Goal: Communication & Community: Answer question/provide support

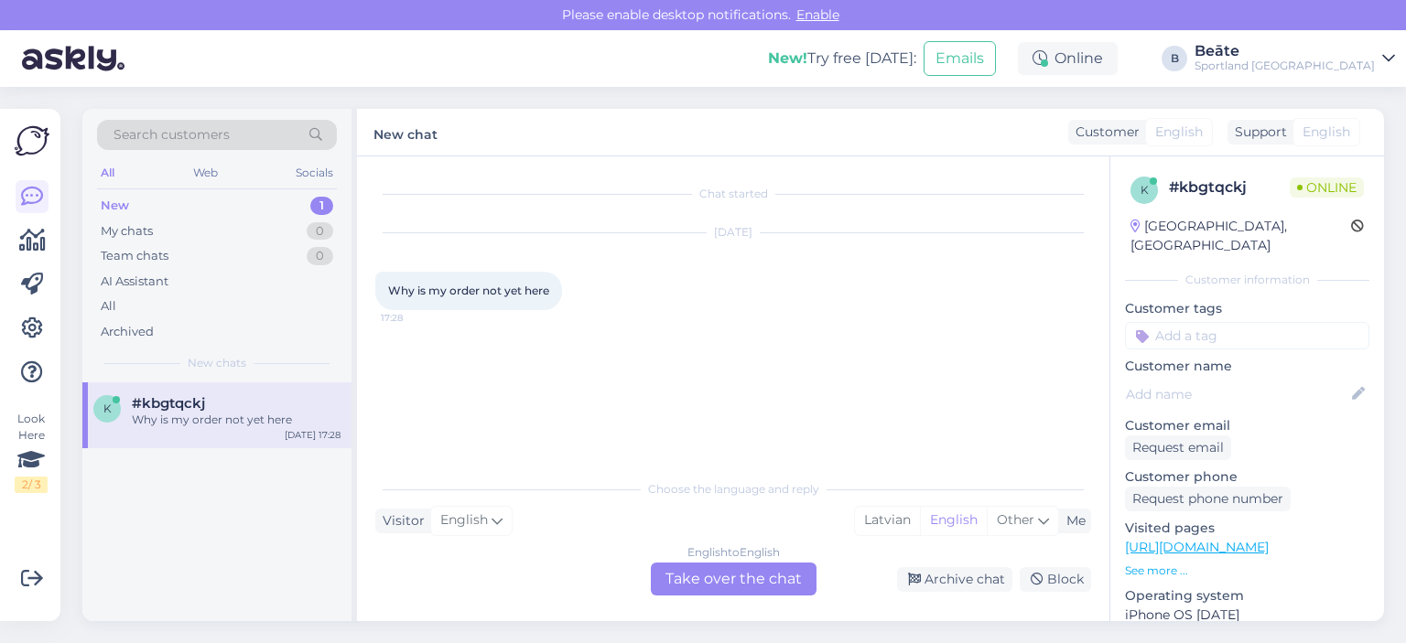
click at [777, 585] on div "English to English Take over the chat" at bounding box center [734, 579] width 166 height 33
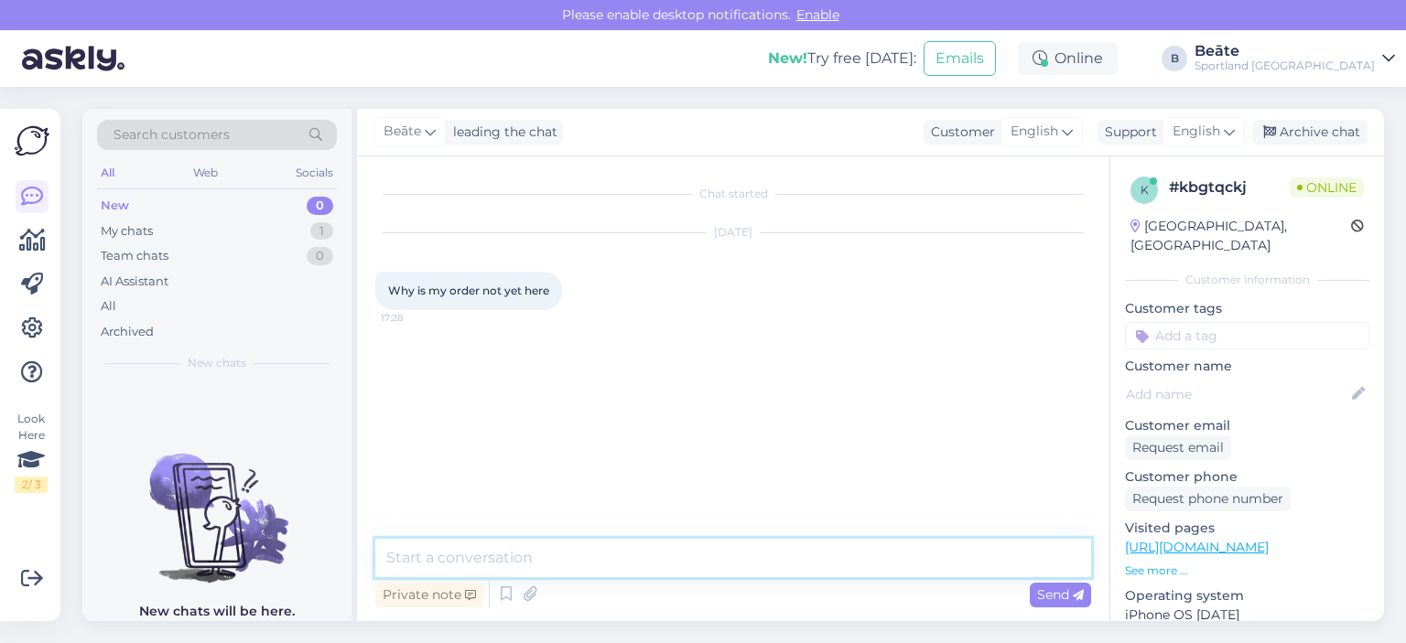
click at [772, 568] on textarea at bounding box center [733, 558] width 716 height 38
click at [1215, 124] on span "English" at bounding box center [1196, 132] width 48 height 20
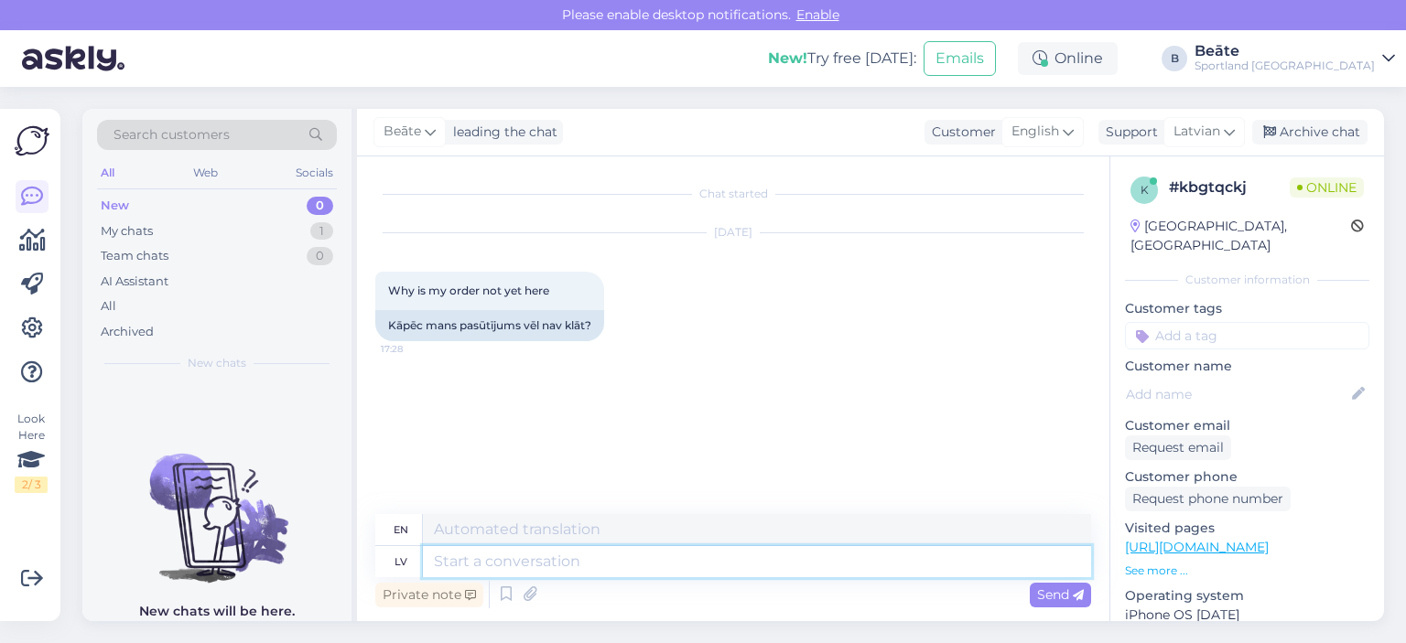
click at [748, 563] on textarea at bounding box center [757, 561] width 668 height 31
type textarea "Sveiki, k"
type textarea "Hello,"
type textarea "Sveiki, kāds i"
type textarea "Hello, someone"
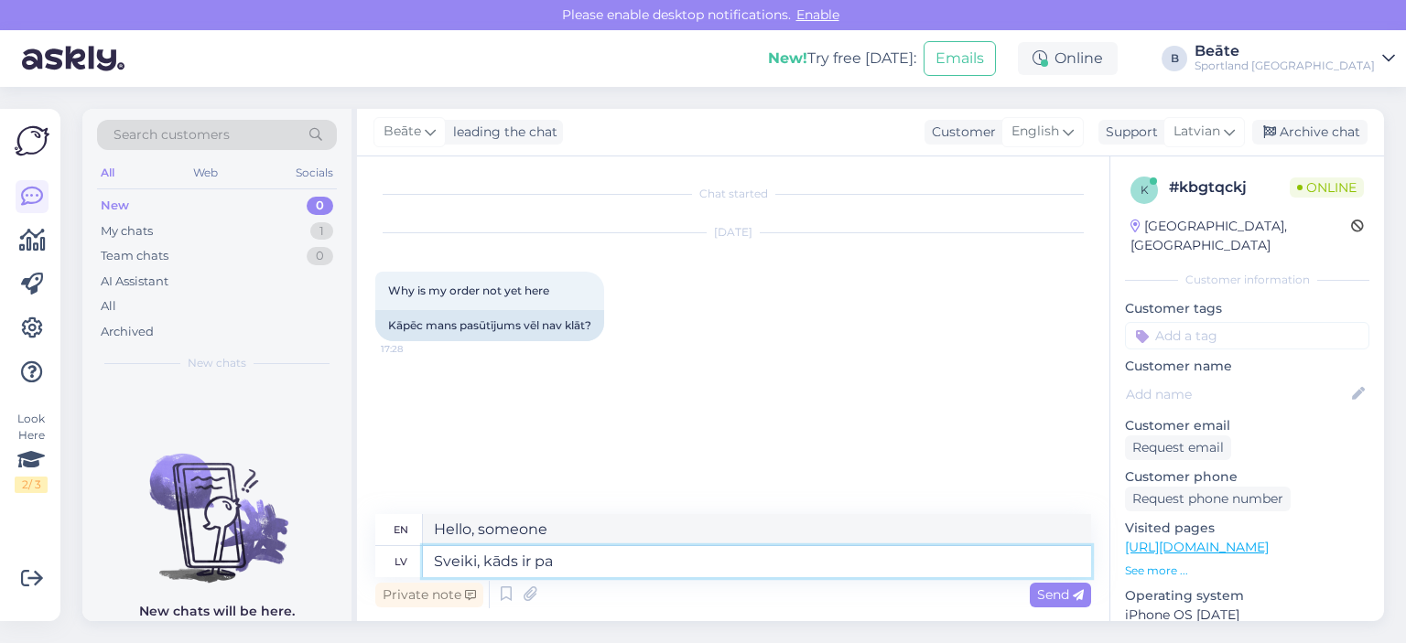
type textarea "Sveiki, kāds ir pas"
type textarea "Hello, how are you?"
type textarea "Sveiki, kāds ir pasūtījuma n"
type textarea "Hello, what is the order?"
type textarea "Sveiki, kāds ir pasūtījuma numurs?"
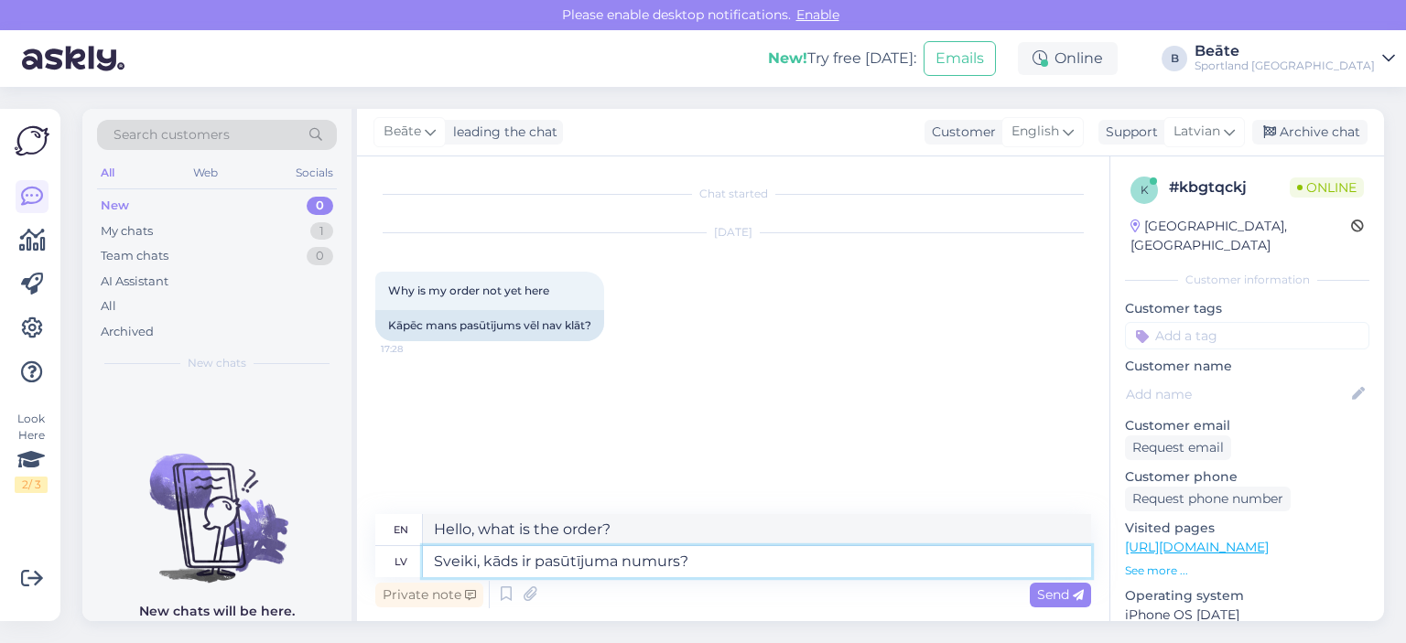
type textarea "Hello, what is the order number?"
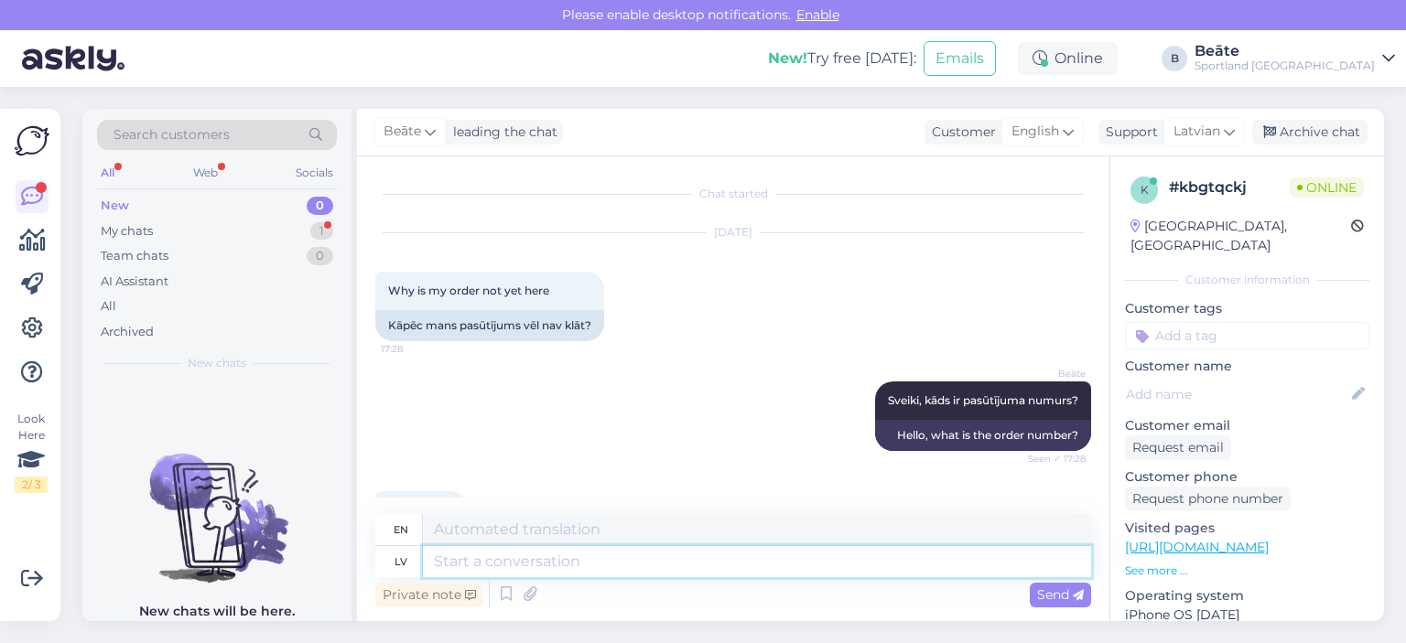
scroll to position [82, 0]
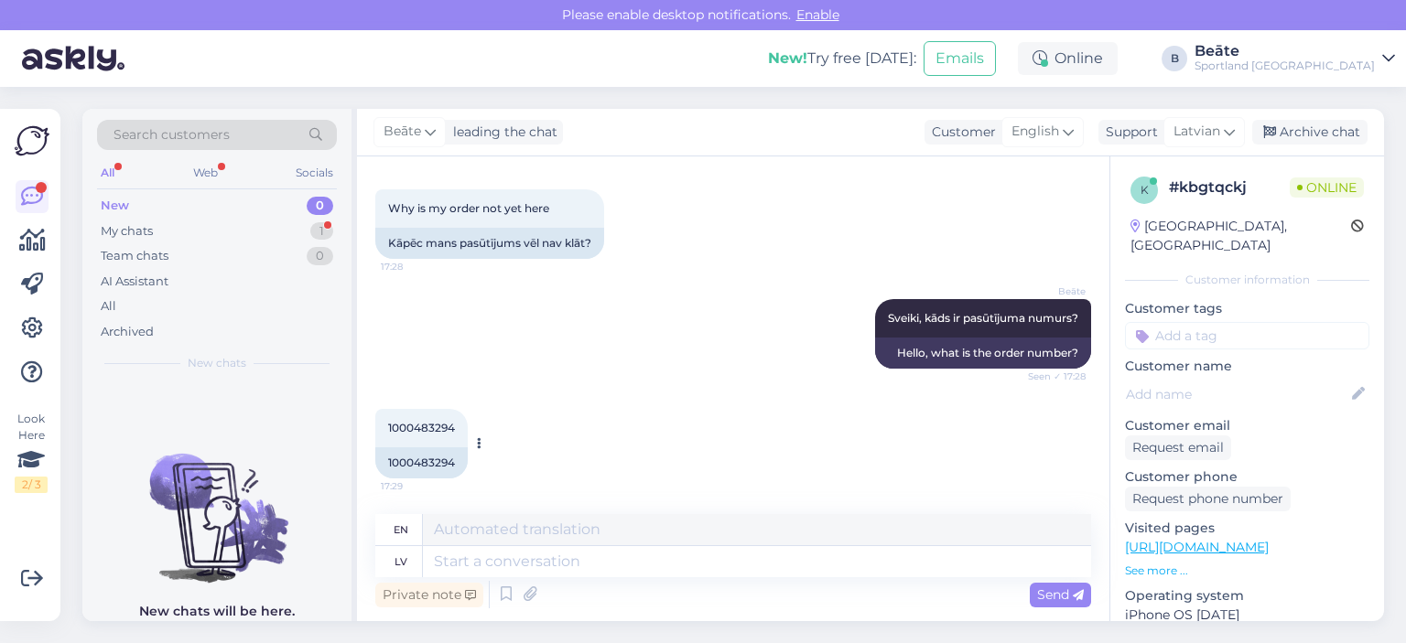
click at [415, 458] on div "1000483294" at bounding box center [421, 463] width 92 height 31
copy div "1000483294"
click at [754, 397] on div "1000483294 17:29 1000483294" at bounding box center [733, 444] width 716 height 110
click at [690, 561] on textarea at bounding box center [757, 561] width 668 height 31
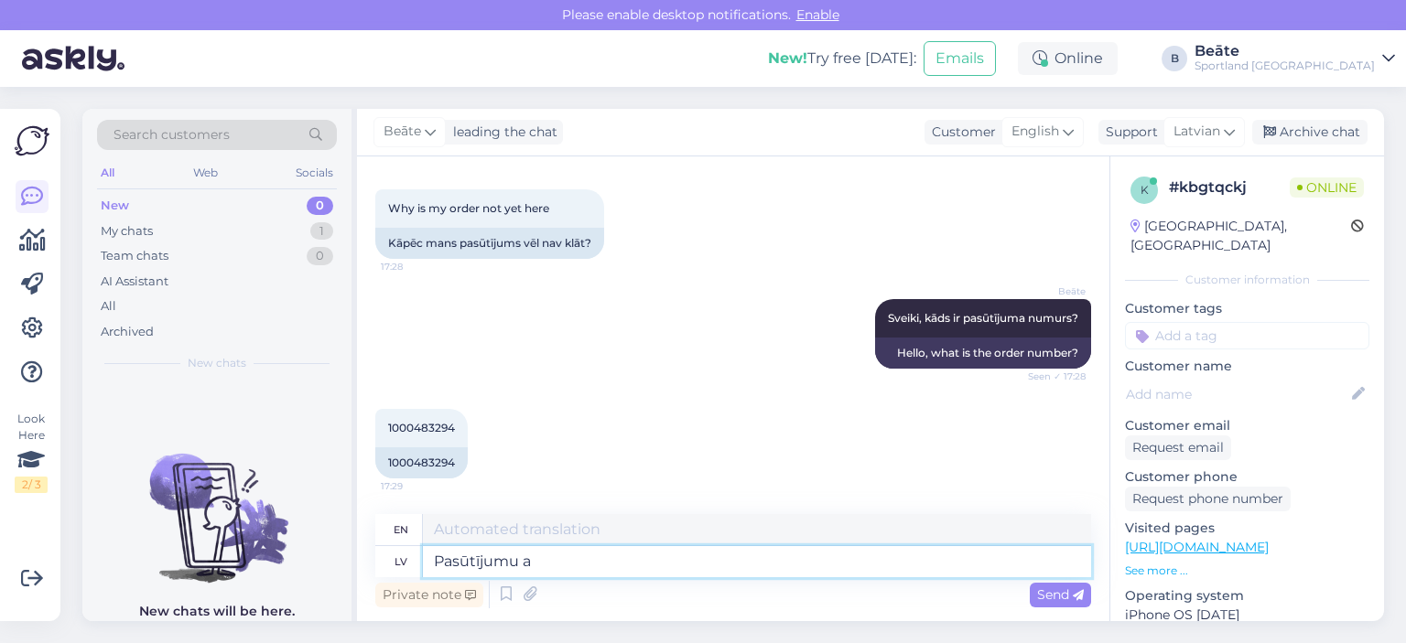
type textarea "Pasūtījumu ap"
type textarea "Order"
type textarea "Pasūtījumu apstrāde u"
type textarea "Order processing"
type textarea "Pasūtījumu apstrāde un pie"
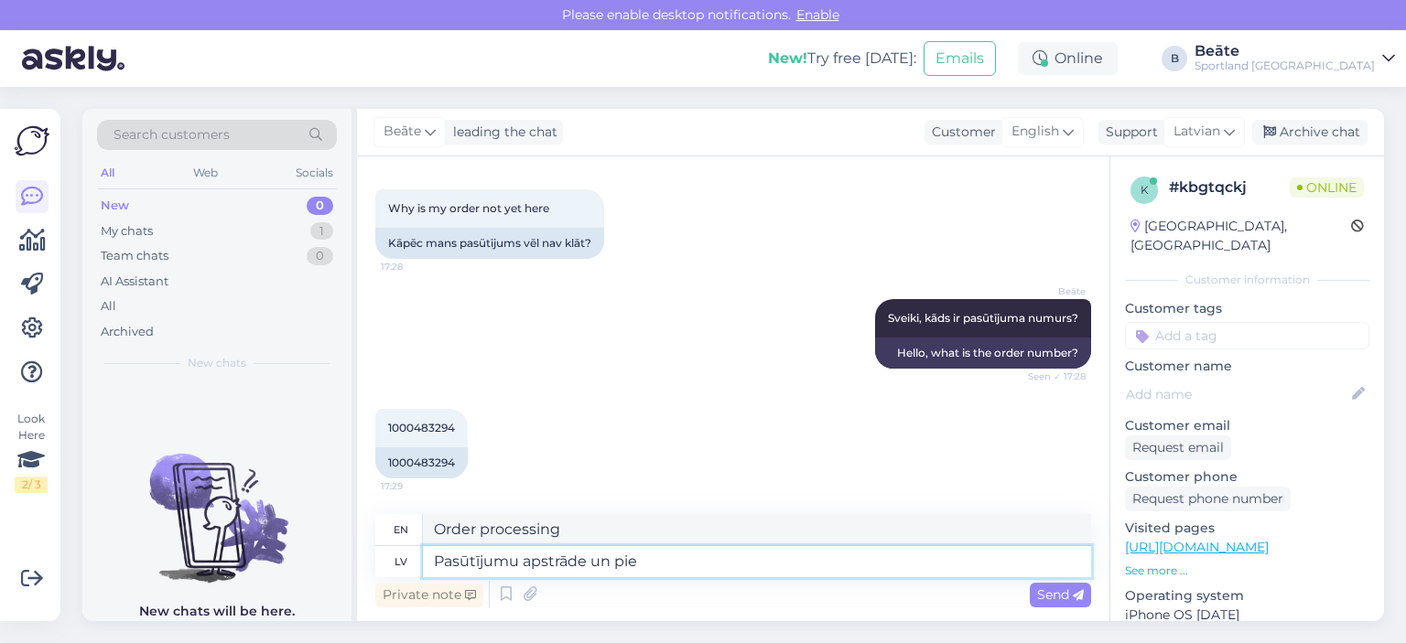
type textarea "Order processing and"
type textarea "Pasūtījumu"
type textarea "Order processing"
type textarea "Pasūt"
type textarea "Order"
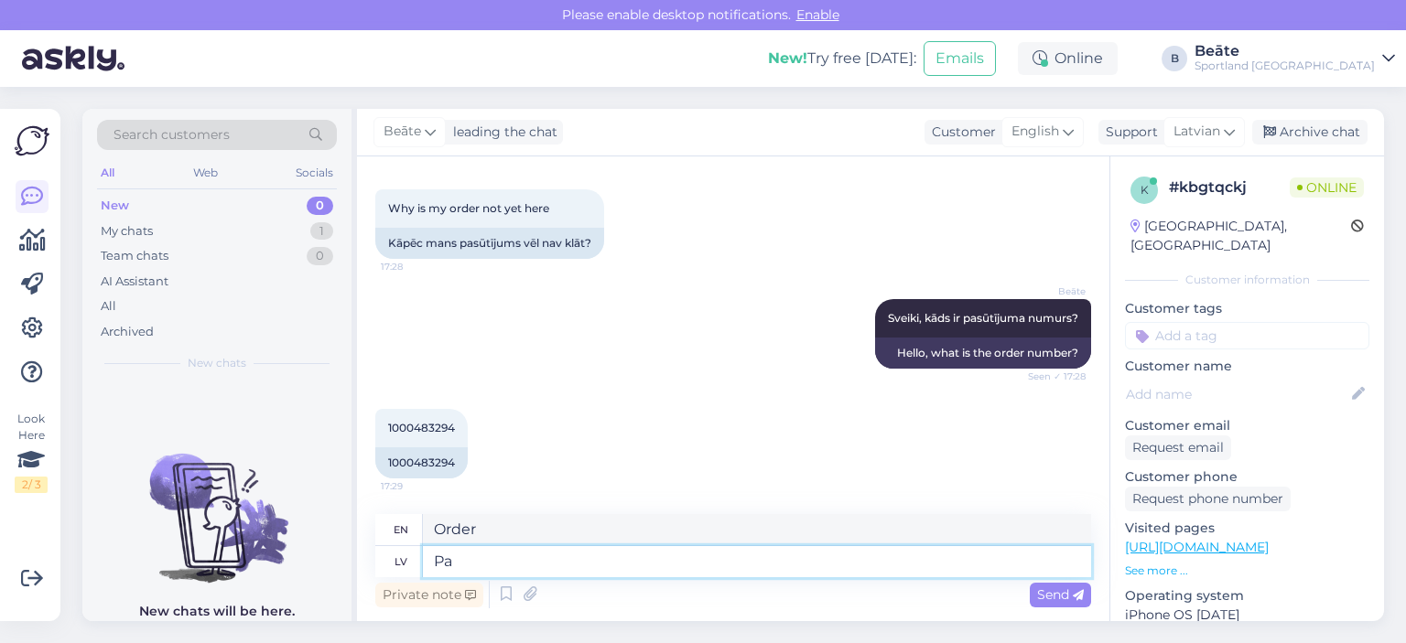
type textarea "P"
type textarea "Redzam, ka"
type textarea "We see,"
type textarea "Redzam, ka pas"
type textarea "We see that"
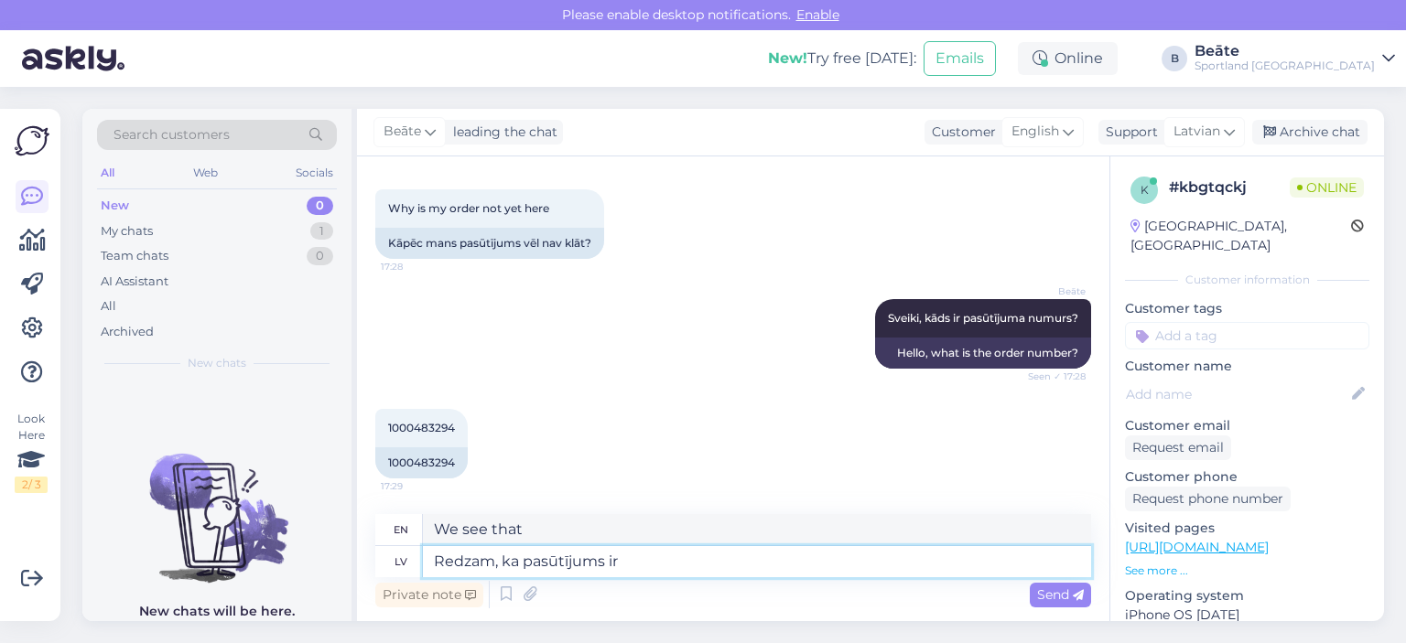
type textarea "Redzam, ka pasūtījums ir v"
type textarea "We see that the order"
type textarea "Redzam, ka pasūtījums ir vei"
type textarea "We see that the order is"
type textarea "Redzam, ka pasūtījums ir veikts v"
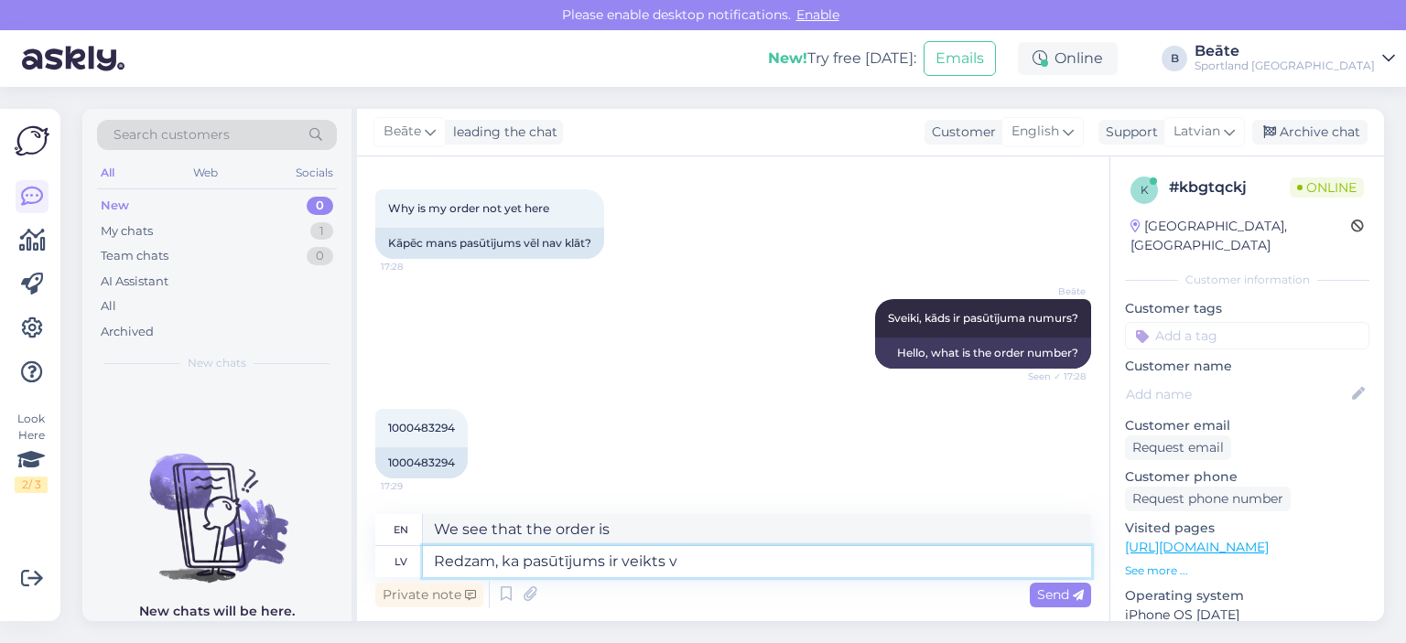
type textarea "We see that the order has been placed."
type textarea "Redzam, ka pasūtījums ir veikts vakar."
type textarea "We see that the order was placed [DATE]."
type textarea "Redzam, ka pasūtījums ir veikts vakar. Pasūtījumu a"
type textarea "We see that the order was placed [DATE]. Order"
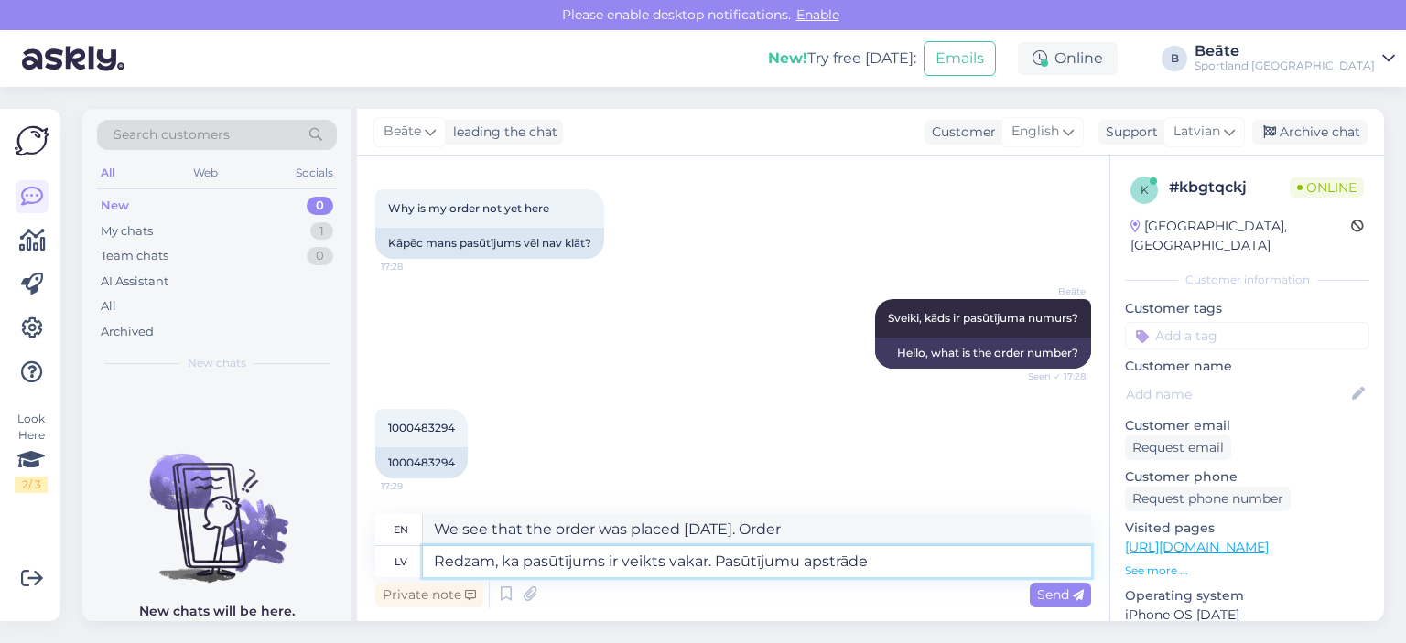
type textarea "Redzam, ka pasūtījums ir veikts vakar. Pasūtījumu apstrāde u"
type textarea "We see that the order was placed [DATE]. Order processing"
type textarea "Redzam, ka pasūtījums ir veikts vakar. Pasūtījumu apstrāde un pie"
type textarea "We see that the order was placed [DATE]. Order processing and"
type textarea "Redzam, ka pasūtījums ir veikts vakar. Pasūtījumu apstrāde un piegāde v"
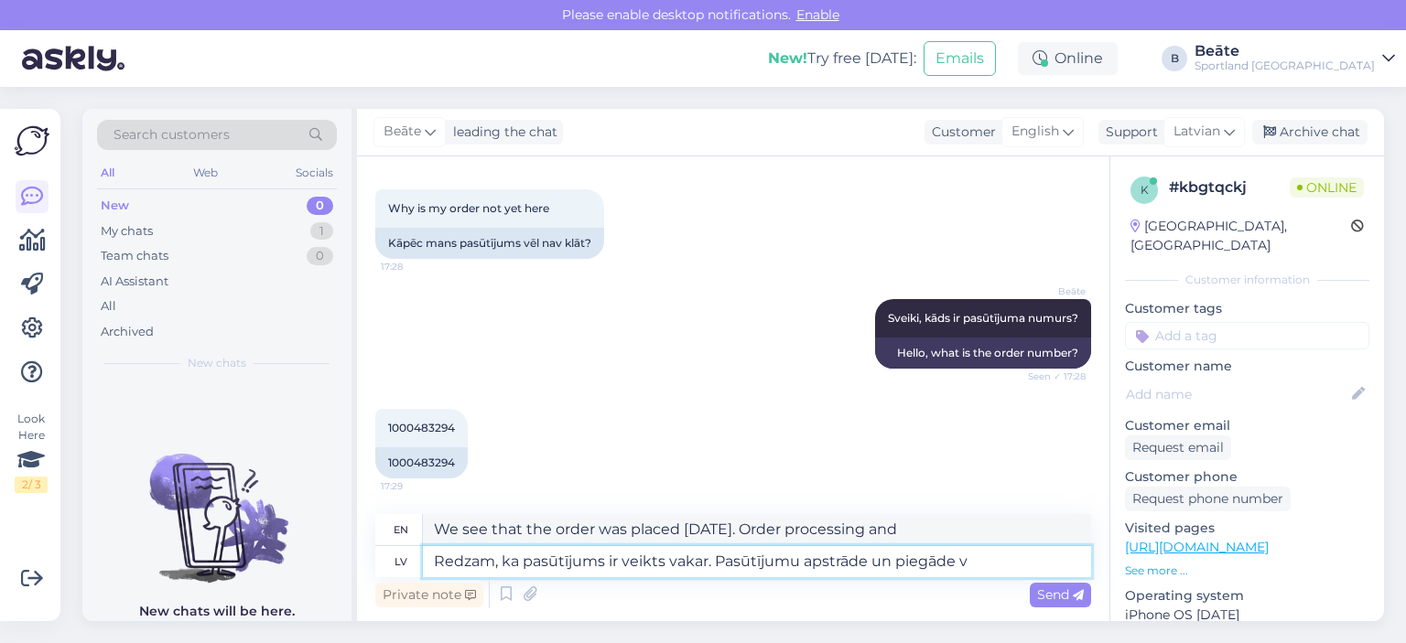
type textarea "We see that the order was placed [DATE]. Order processing and delivery"
type textarea "Redzam, ka pasūtījums ir veikts vakar. Pasūtījumu apstrāde un piegāde var ai"
type textarea "We see that the order was placed [DATE]. Order processing and delivery can"
type textarea "Redzam, ka pasūtījums ir veikts vakar. Pasūtījumu apstrāde un piegāde var aizņe…"
type textarea "We see that the order was placed [DATE]. Order processing and delivery may take"
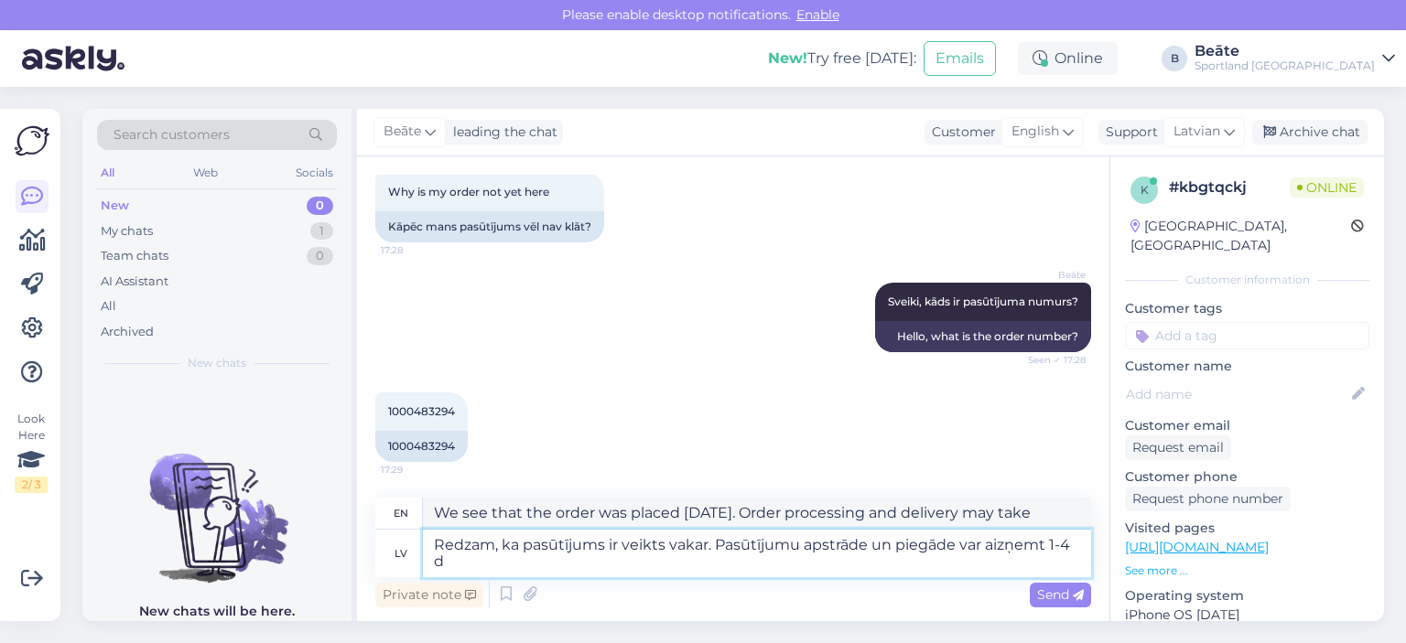
type textarea "Redzam, ka pasūtījums ir veikts vakar. Pasūtījumu apstrāde un piegāde var aizņe…"
type textarea "We see that the order was placed [DATE]. Orders may take 1-4 business days to p…"
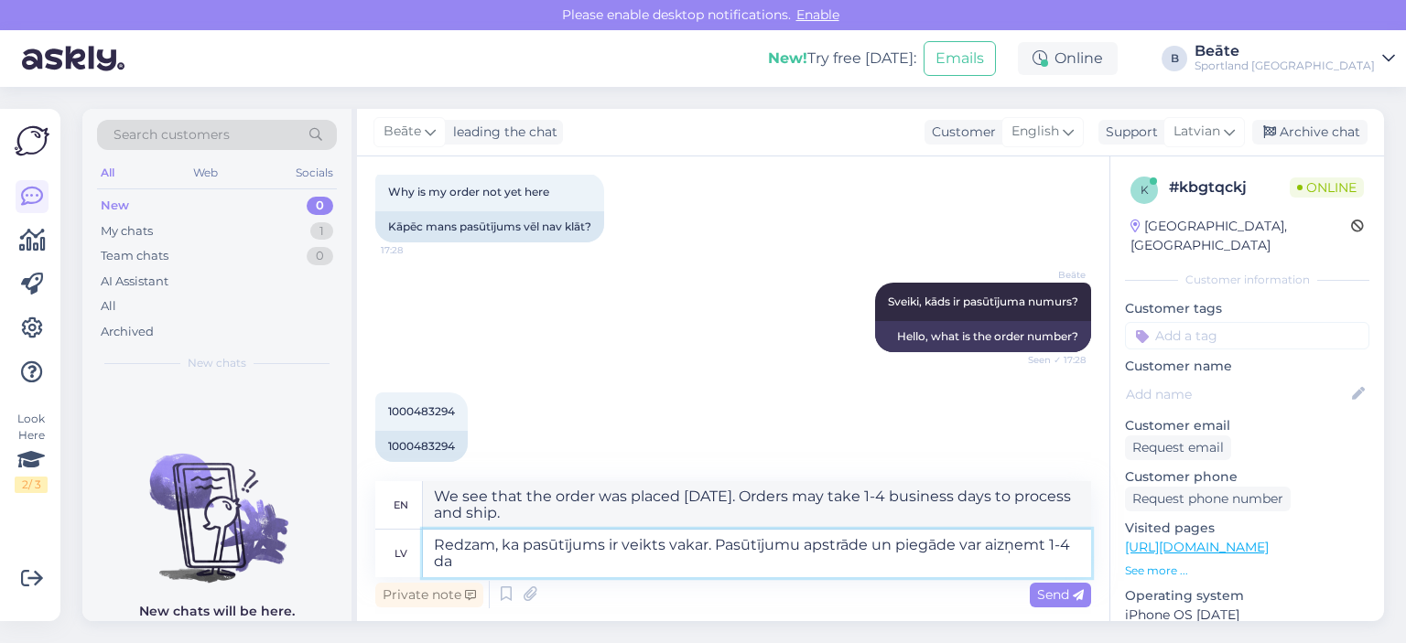
scroll to position [102, 0]
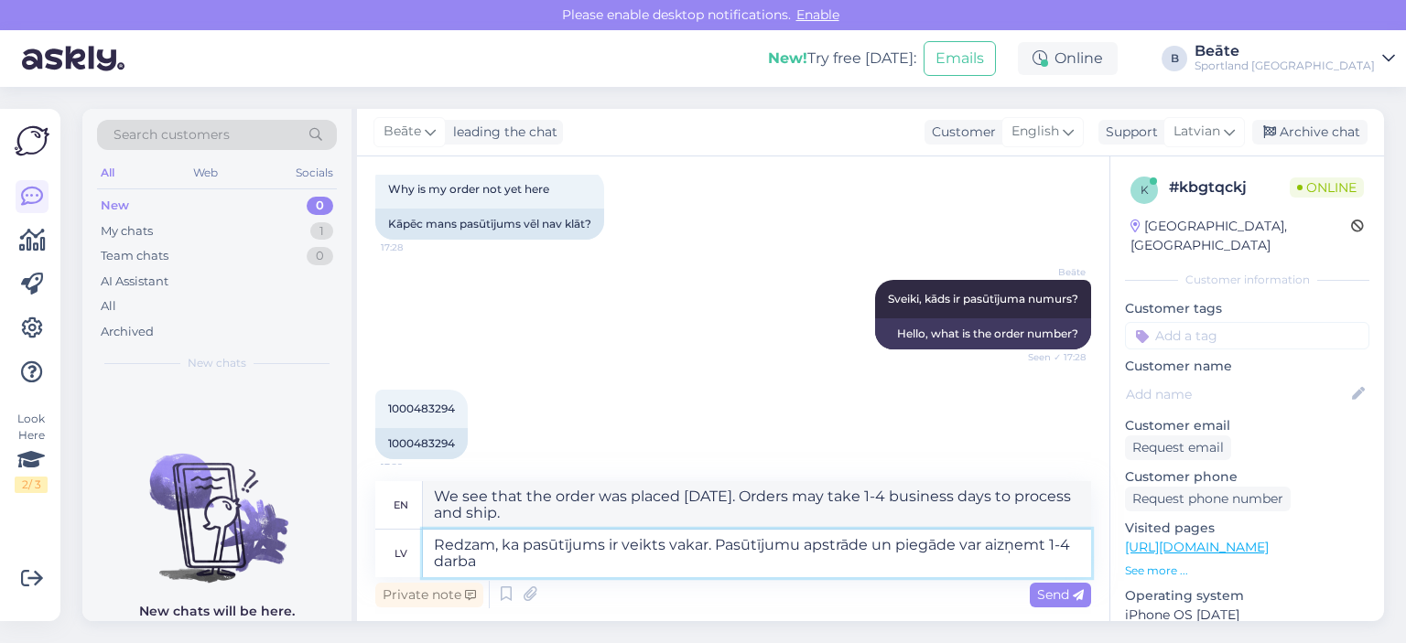
type textarea "Redzam, ka pasūtījums ir veikts vakar. Pasūtījumu apstrāde un piegāde var aizņe…"
type textarea "We see that the order was placed [DATE]. Order processing and delivery may take…"
type textarea "Redzam, ka pasūtījums ir veikts vakar. Pasūtījumu apstrāde un piegāde var aizņe…"
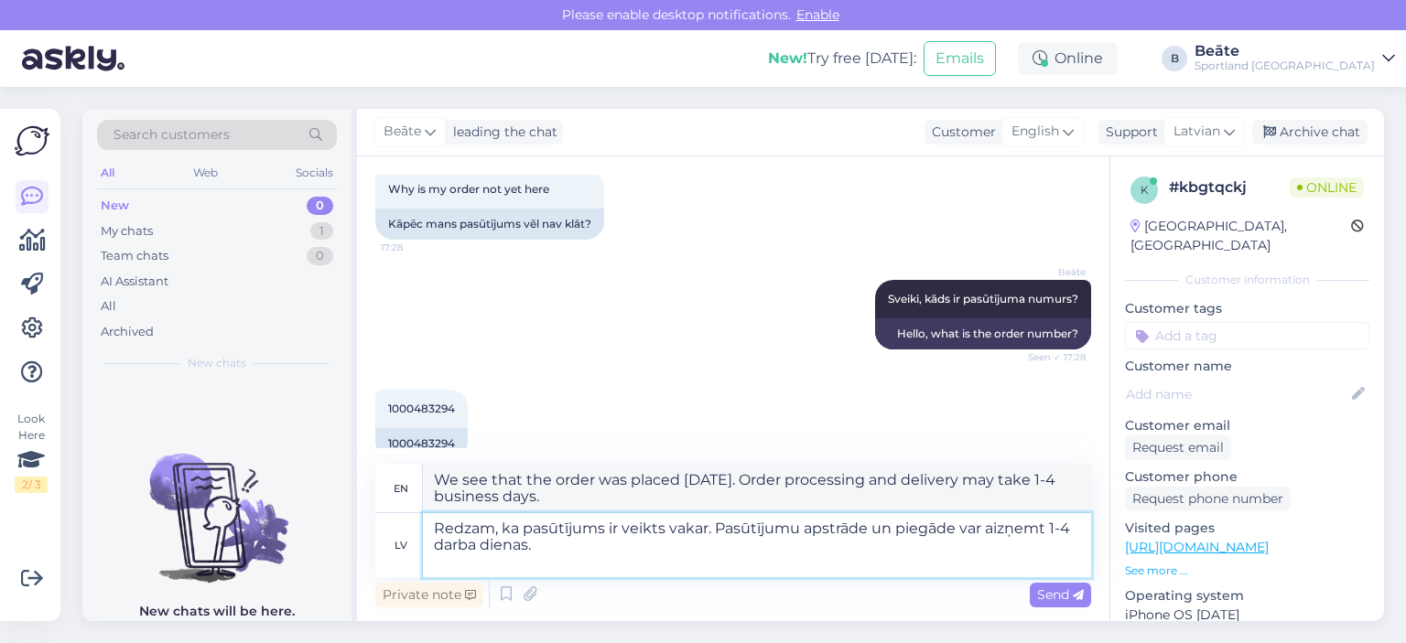
type textarea "We see that the order was placed [DATE]. Orders may take 1-4 business days to p…"
type textarea "Redzam, ka pasūtījums ir veikts vakar. Pasūtījumu apstrāde un piegāde var aizņe…"
type textarea "We see that the order was placed [DATE]. Orders may take 1-4 business days to p…"
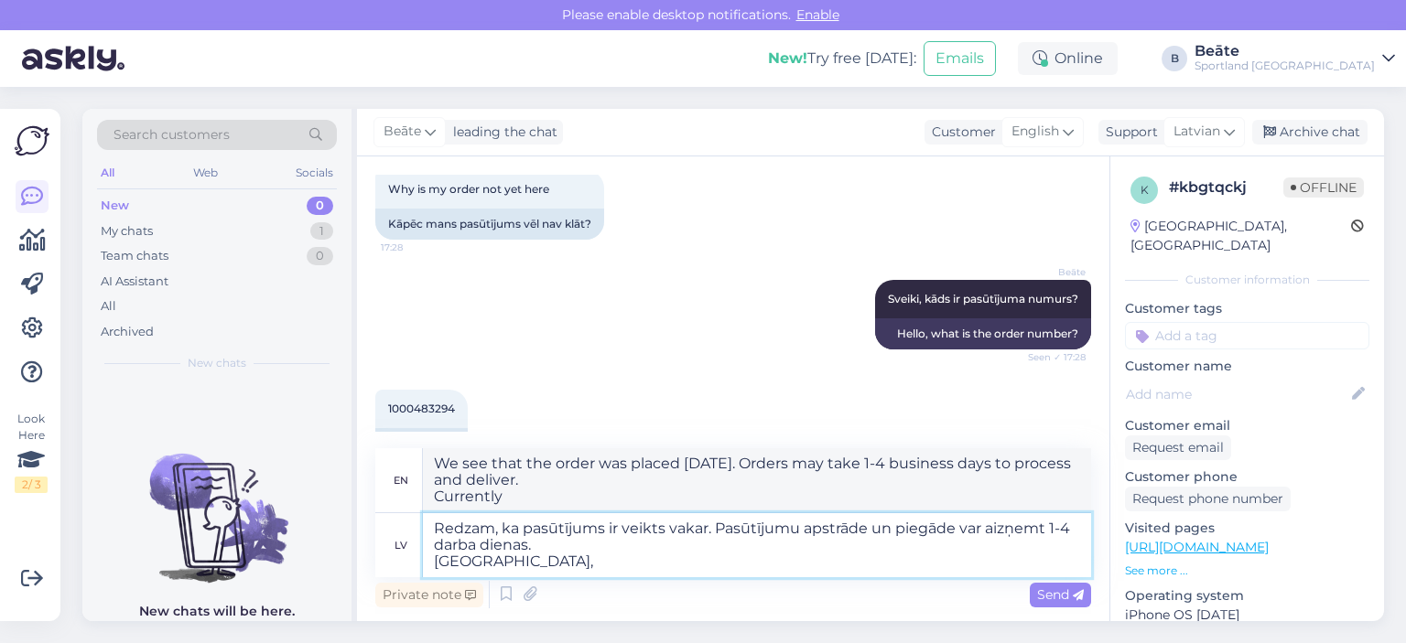
type textarea "Redzam, ka pasūtījums ir veikts vakar. Pasūtījumu apstrāde un piegāde var aizņe…"
type textarea "We see that the order was placed [DATE]. Orders can take 1-4 business days to p…"
type textarea "Redzam, ka pasūtījums ir veikts vakar. Pasūtījumu apstrāde un piegāde var aizņe…"
type textarea "We see that the order was placed [DATE]. Orders can take 1-4 business days to p…"
type textarea "Redzam, ka pasūtījums ir veikts vakar. Pasūtījumu apstrāde un piegāde var aizņe…"
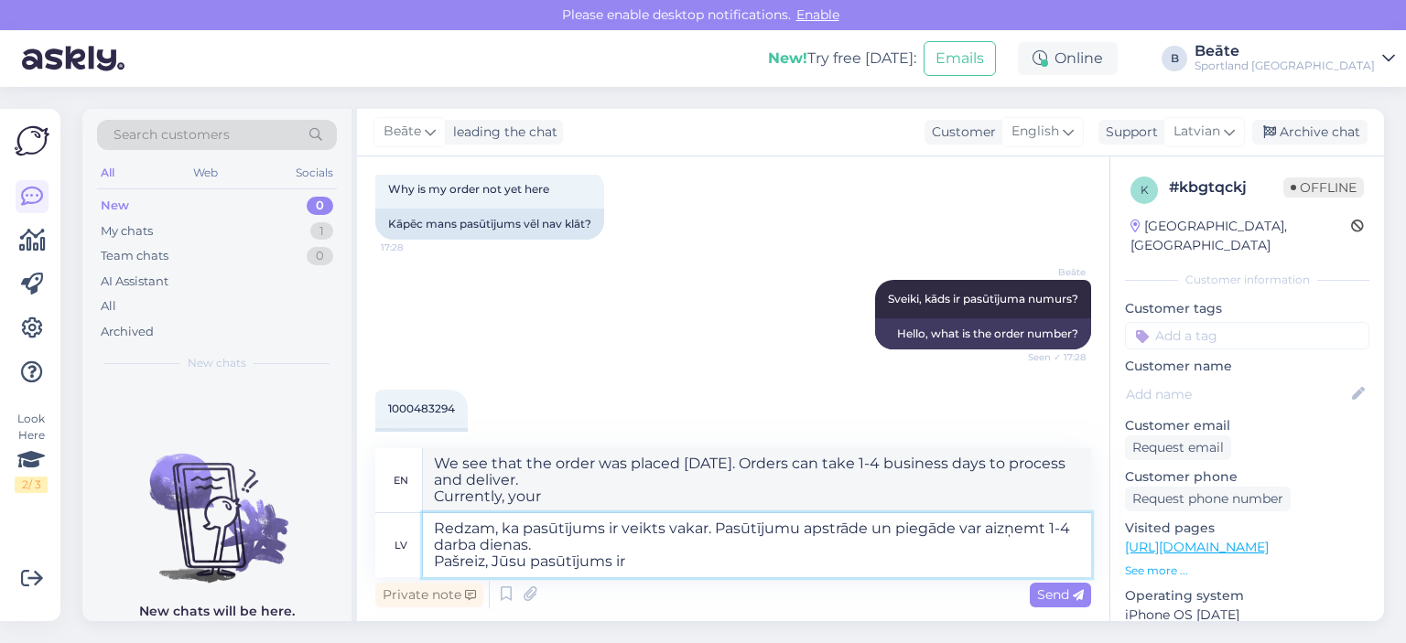
type textarea "We see that the order was placed [DATE]. Orders can take 1-4 business days to p…"
type textarea "Redzam, ka pasūtījums ir veikts vakar. Pasūtījumu apstrāde un piegāde var aizņe…"
type textarea "We see that the order was placed [DATE]. Orders can take 1-4 business days to p…"
type textarea "Redzam, ka pasūtījums ir veikts vakar. Pasūtījumu apstrāde un piegāde var aizņe…"
type textarea "We see that the order was placed [DATE]. Orders can take 1-4 business days to p…"
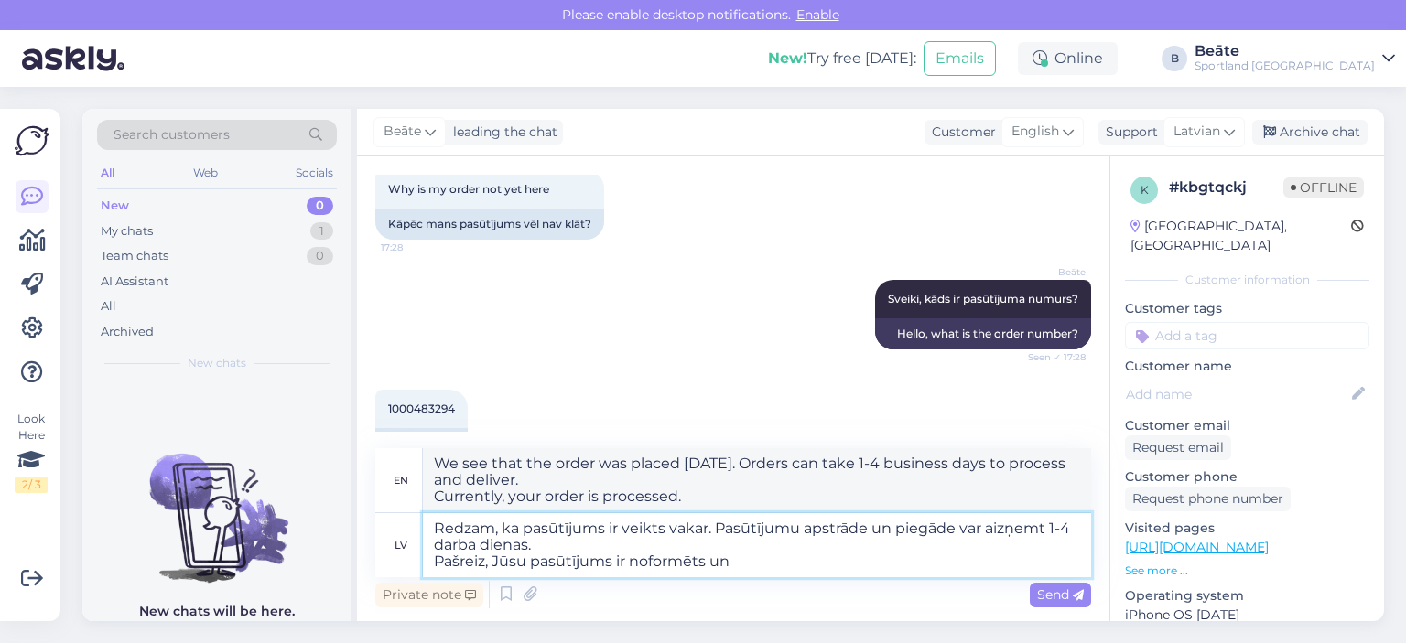
type textarea "Redzam, ka pasūtījums ir veikts vakar. Pasūtījumu apstrāde un piegāde var aizņe…"
type textarea "We see that the order was placed [DATE]. Orders can take 1-4 business days to p…"
type textarea "Redzam, ka pasūtījums ir veikts vakar. Pasūtījumu apstrāde un piegāde var aizņe…"
type textarea "We see that the order was placed [DATE]. Orders can take 1-4 business days to p…"
type textarea "Redzam, ka pasūtījums ir veikts vakar. Pasūtījumu apstrāde un piegāde var aizņe…"
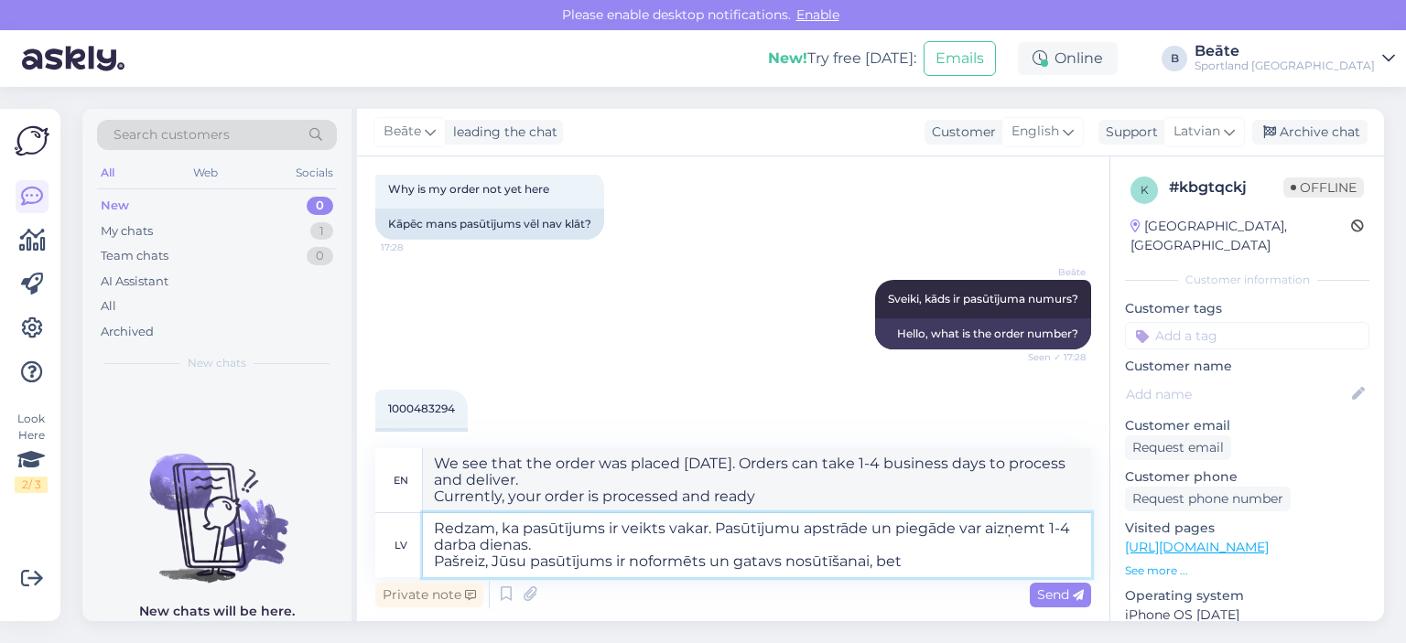
type textarea "We see that the order was placed [DATE]. Orders can take 1-4 business days to p…"
type textarea "Redzam, ka pasūtījums ir veikts vakar. Pasūtījumu apstrāde un piegāde var aizņe…"
type textarea "We see that the order was placed [DATE]. Orders can take 1-4 business days to p…"
type textarea "Redzam, ka pasūtījums ir veikts vakar. Pasūtījumu apstrāde un piegāde var aizņe…"
type textarea "We see that the order was placed [DATE]. Orders can take 1-4 business days to p…"
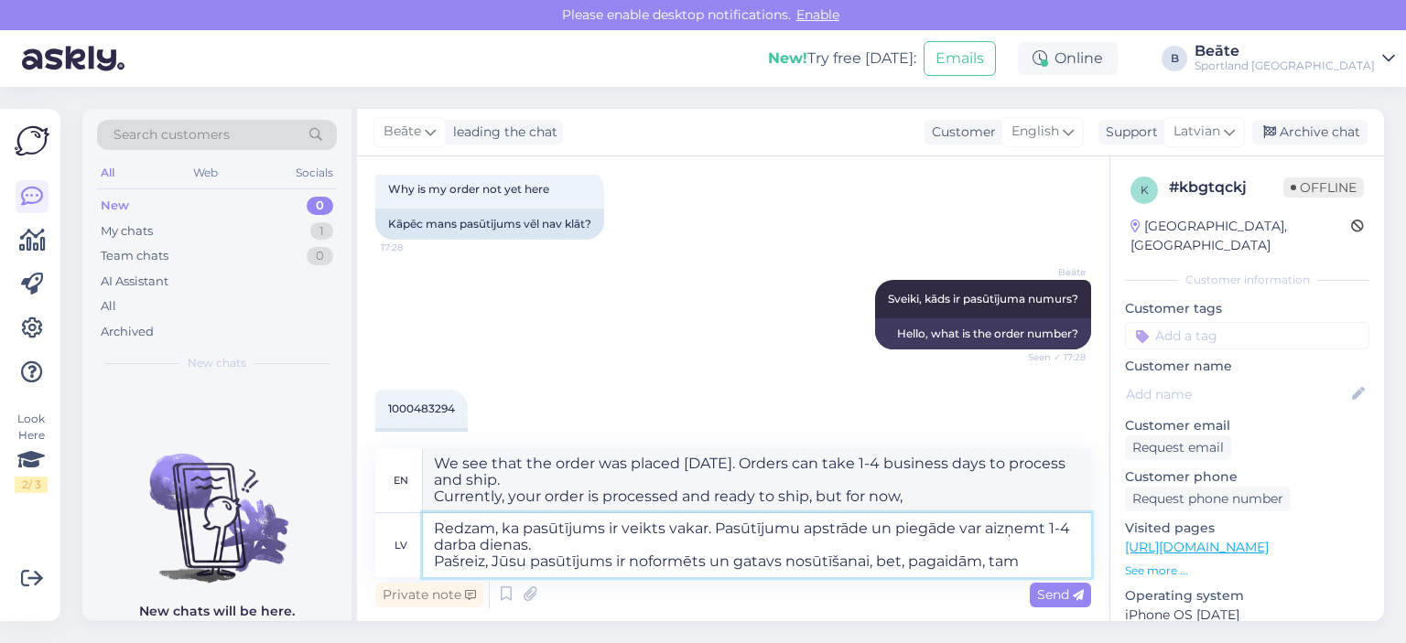
type textarea "Redzam, ka pasūtījums ir veikts vakar. Pasūtījumu apstrāde un piegāde var aizņe…"
type textarea "We see that the order was placed [DATE]. Order processing and delivery can take…"
type textarea "Redzam, ka pasūtījums ir veikts vakar. Pasūtījumu apstrāde un piegāde var aizņe…"
type textarea "We see that the order was placed [DATE]. Orders can take 1-4 business days to p…"
type textarea "Redzam, ka pasūtījums ir veikts vakar. Pasūtījumu apstrāde un piegāde var aizņe…"
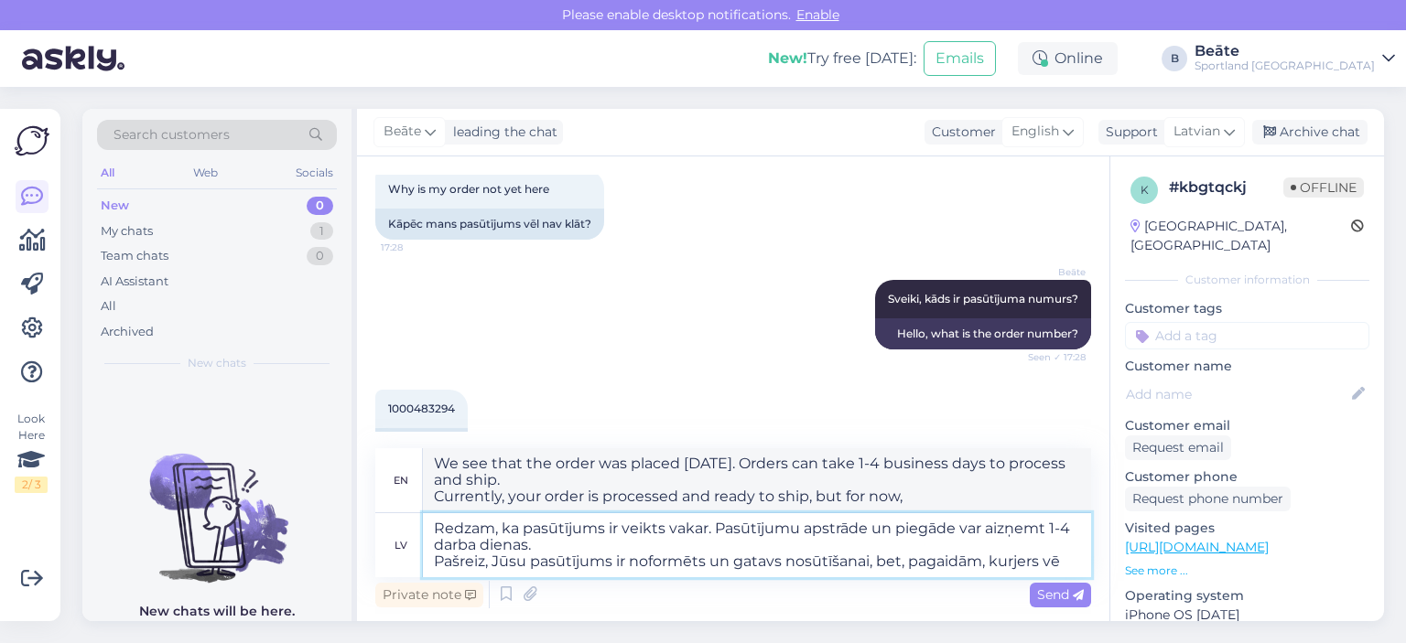
type textarea "We see that the order was placed [DATE]. Order processing and delivery may take…"
type textarea "Redzam, ka pasūtījums ir veikts vakar. Pasūtījumu apstrāde un piegāde var aizņe…"
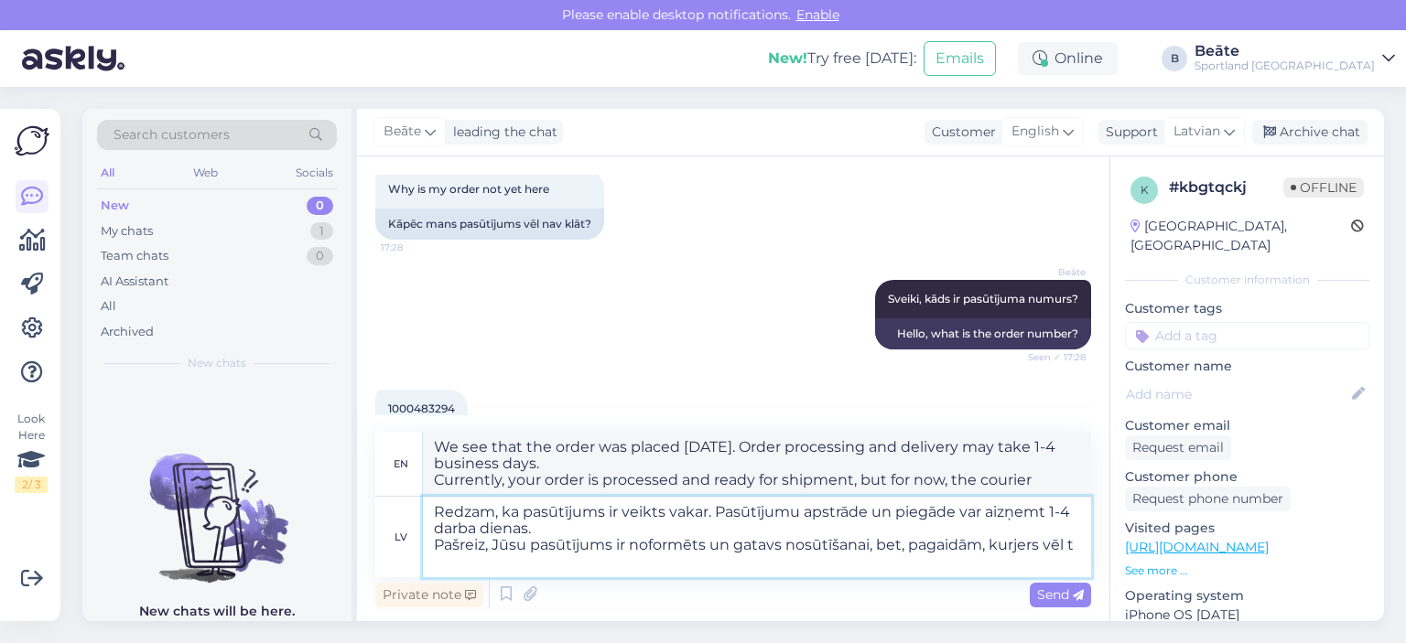
type textarea "We see that the order was placed [DATE]. Order processing and delivery can take…"
type textarea "Redzam, ka pasūtījums ir veikts vakar. Pasūtījumu apstrāde un piegāde var aizņe…"
type textarea "We see that the order was placed [DATE]. Order processing and delivery can take…"
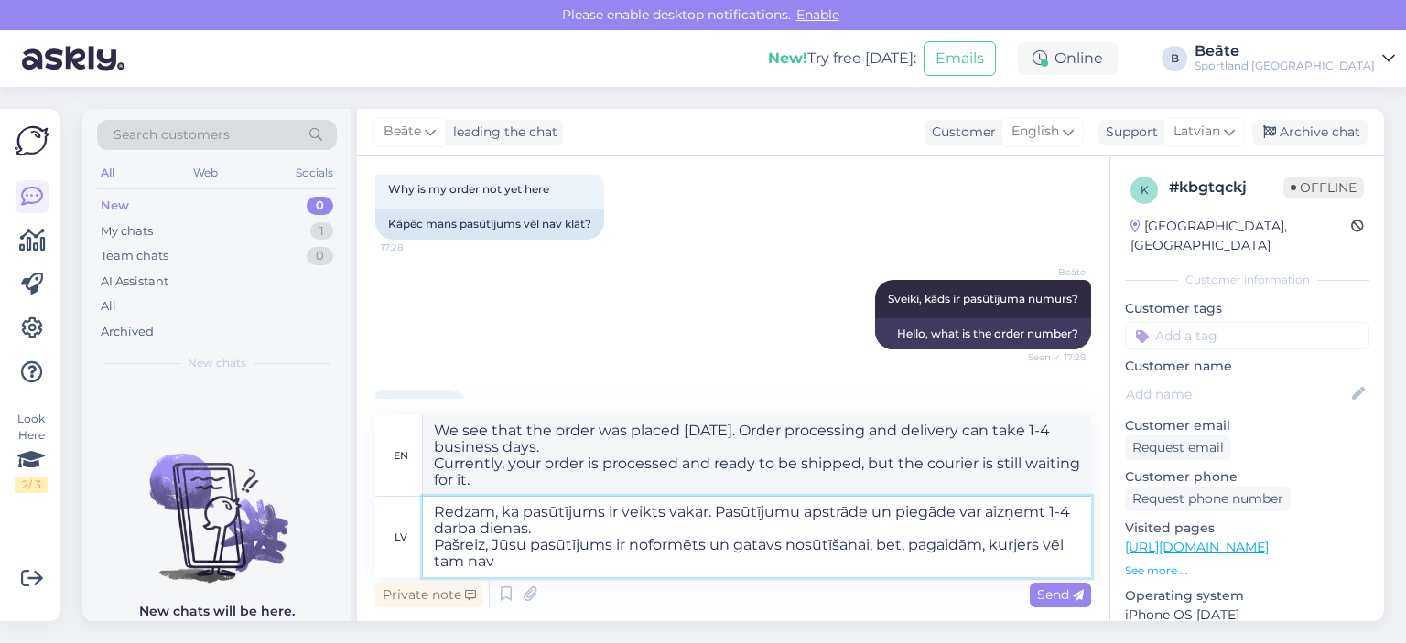
type textarea "Redzam, ka pasūtījums ir veikts vakar. Pasūtījumu apstrāde un piegāde var aizņe…"
type textarea "We see that the order was placed [DATE]. Order processing and delivery can take…"
type textarea "Redzam, ka pasūtījums ir veikts vakar. Pasūtījumu apstrāde un piegāde var aizņe…"
type textarea "We see that the order was placed [DATE]. Order processing and delivery can take…"
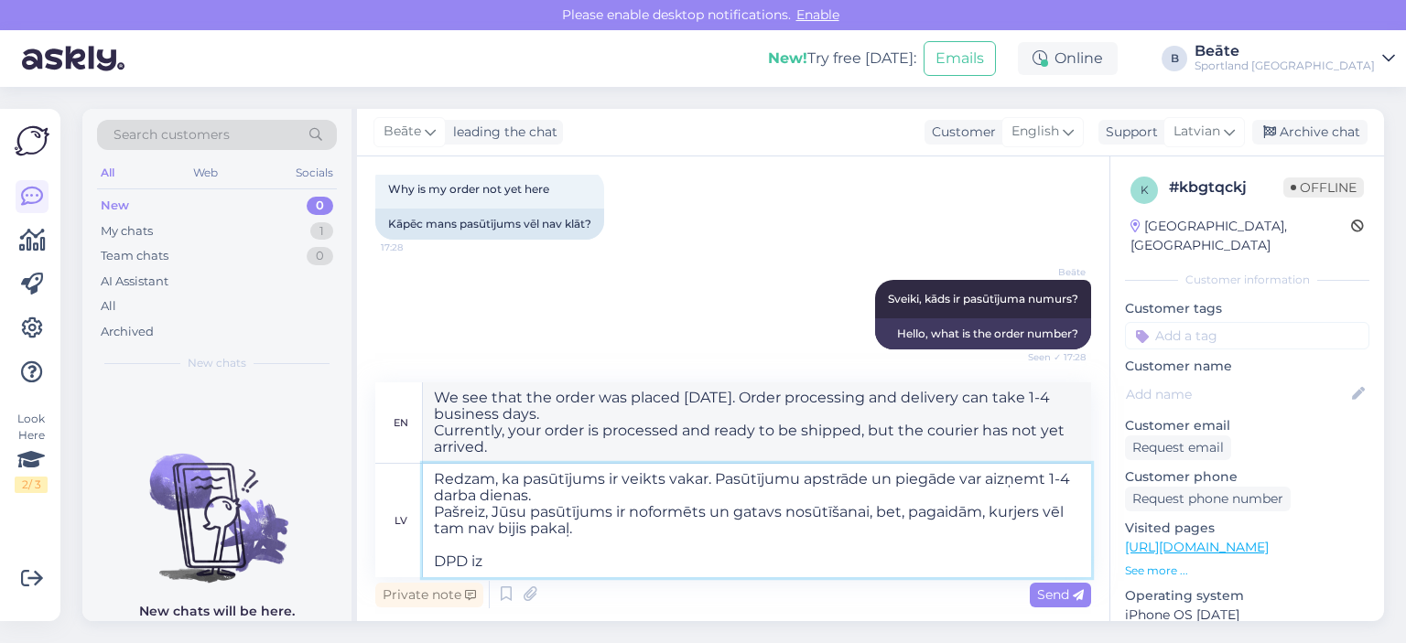
type textarea "Redzam, ka pasūtījums ir veikts vakar. Pasūtījumu apstrāde un piegāde var aizņe…"
type textarea "We see that the order was placed [DATE]. Order processing and delivery can take…"
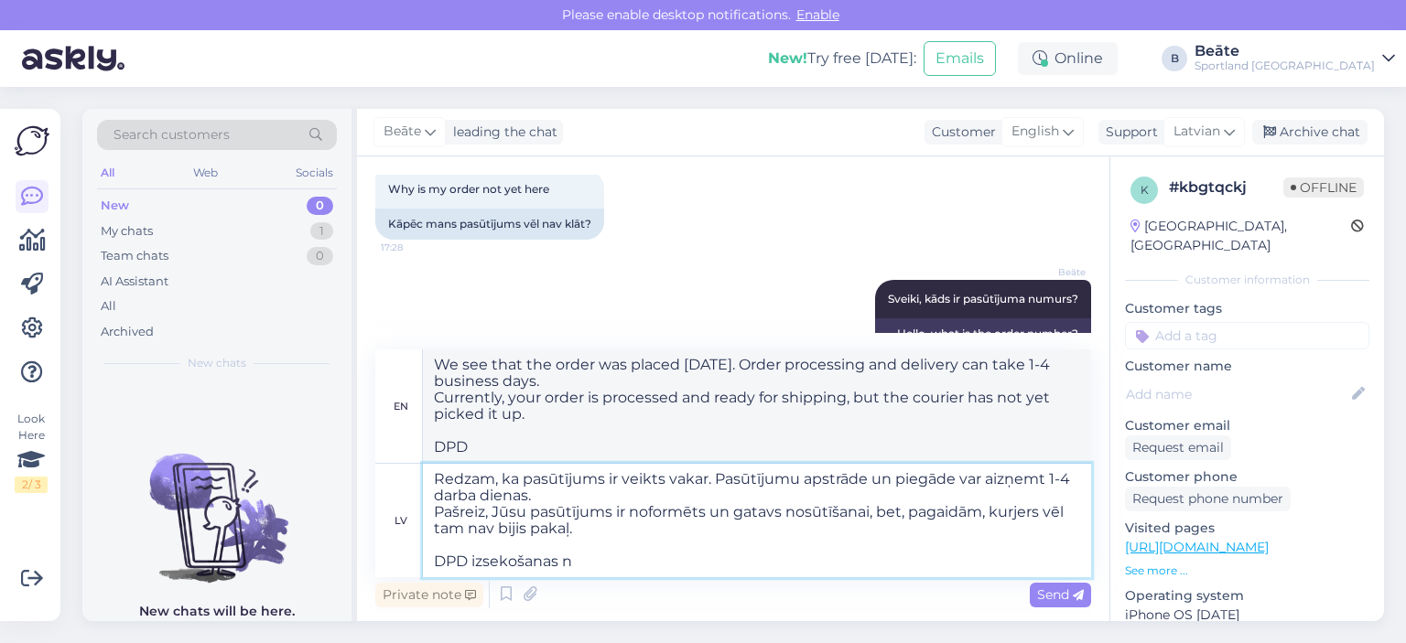
type textarea "Redzam, ka pasūtījums ir veikts vakar. Pasūtījumu apstrāde un piegāde var aizņe…"
type textarea "We see that the order was placed [DATE]. Order processing and delivery can take…"
type textarea "Redzam, ka pasūtījums ir veikts vakar. Pasūtījumu apstrāde un piegāde var aizņe…"
type textarea "We see that the order was placed [DATE]. Order processing and delivery can take…"
type textarea "Redzam, ka pasūtījums ir veikts vakar. Pasūtījumu apstrāde un piegāde var aizņe…"
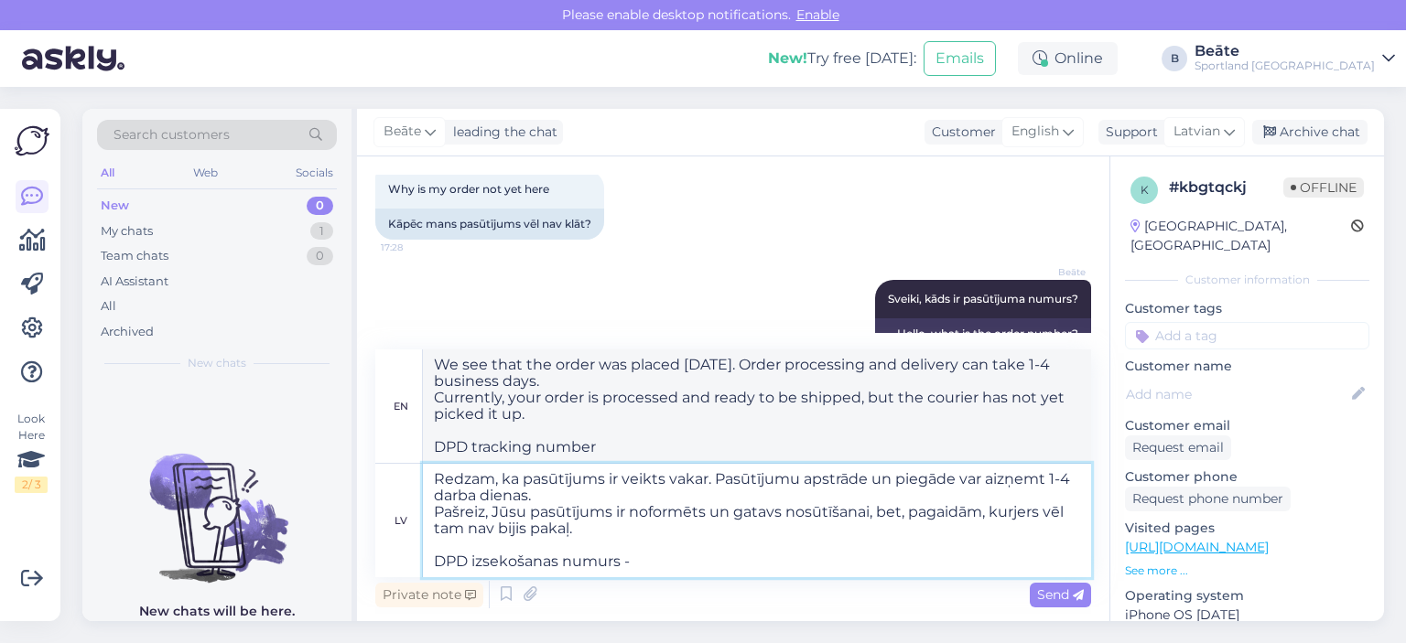
type textarea "We see that the order was placed [DATE]. Order processing and delivery can take…"
paste textarea "05757995528892"
type textarea "Redzam, ka pasūtījums ir veikts vakar. Pasūtījumu apstrāde un piegāde var aizņe…"
type textarea "We see that the order was placed [DATE]. Order processing and delivery may take…"
click at [1043, 577] on textarea "Redzam, ka pasūtījums ir veikts vakar. Pasūtījumu apstrāde un piegāde var aizņe…" at bounding box center [757, 520] width 668 height 113
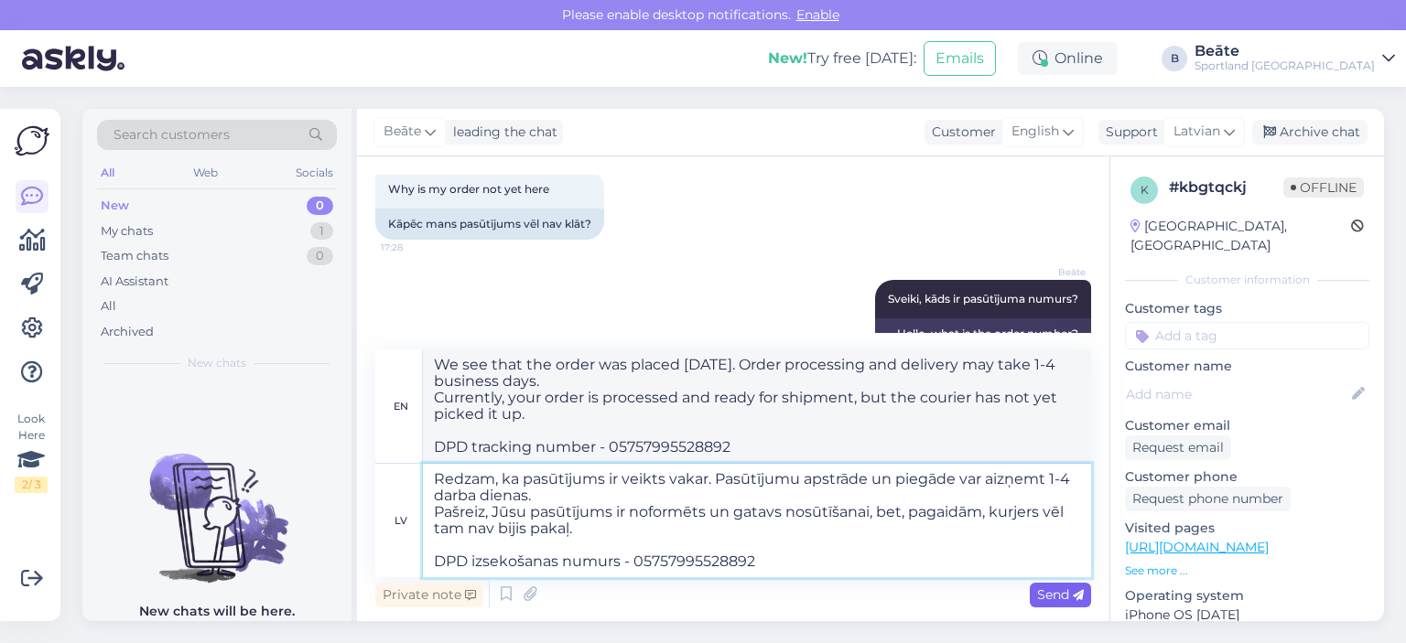
type textarea "Redzam, ka pasūtījums ir veikts vakar. Pasūtījumu apstrāde un piegāde var aizņe…"
click at [1065, 590] on span "Send" at bounding box center [1060, 595] width 47 height 16
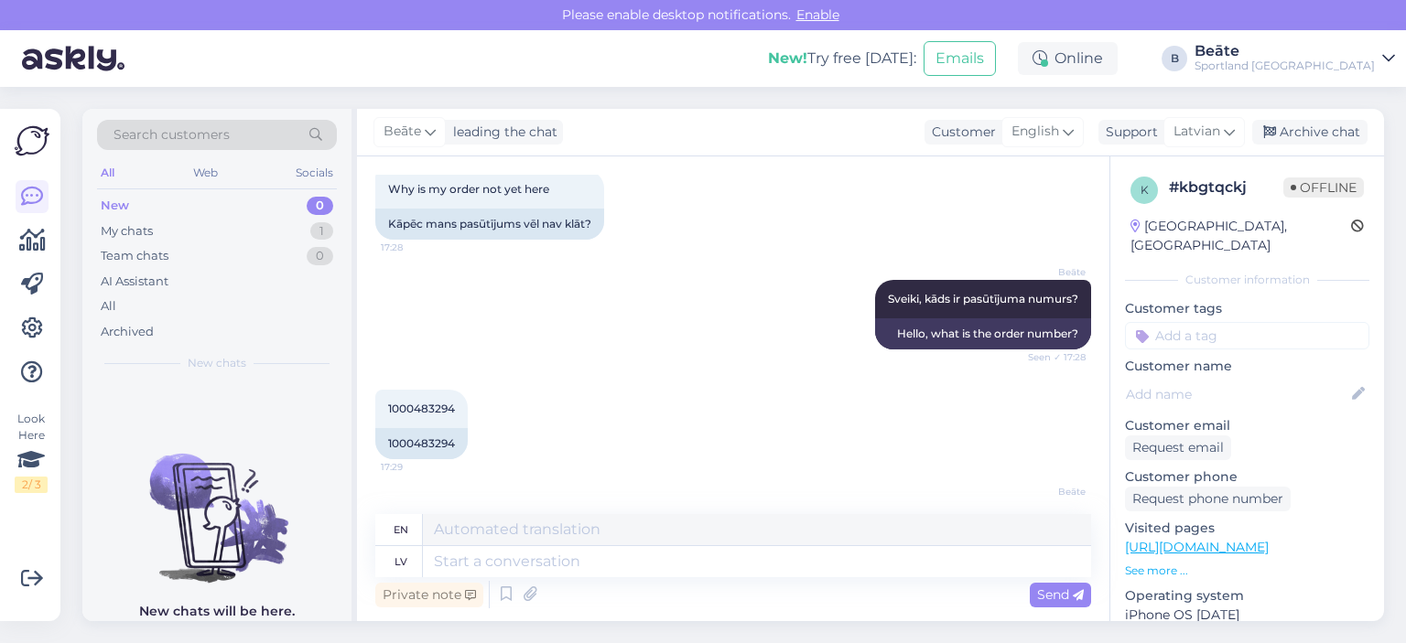
scroll to position [357, 0]
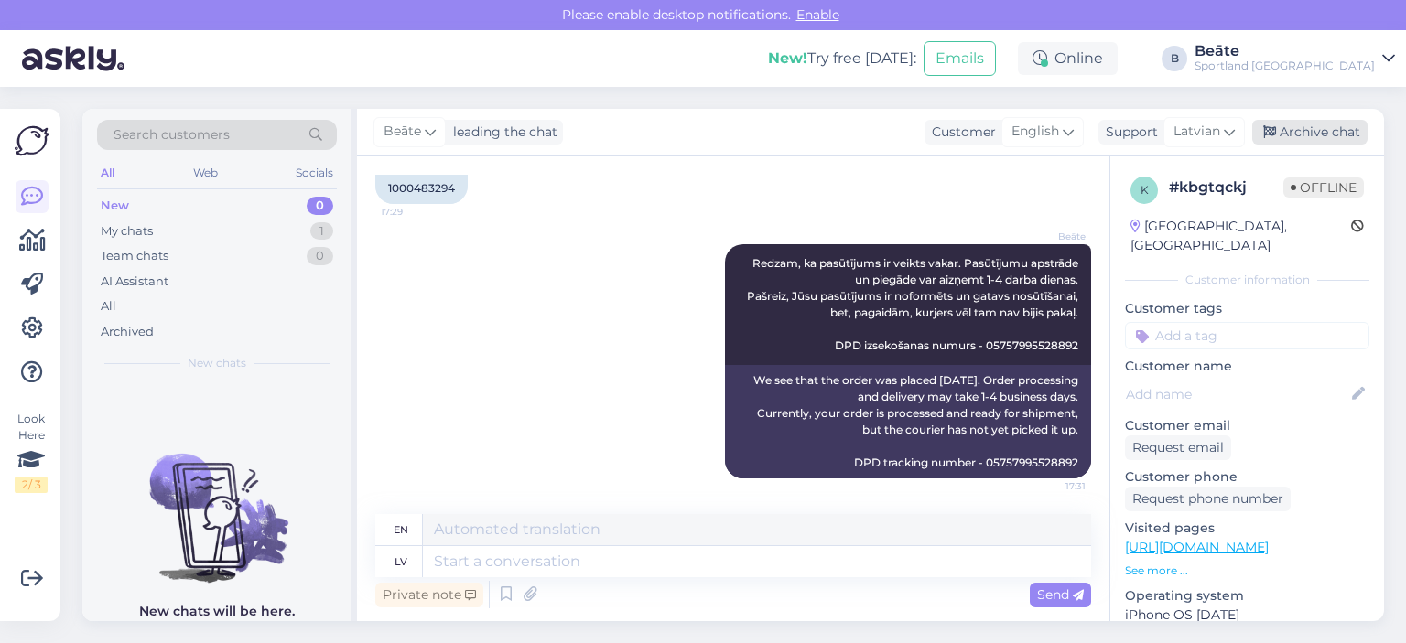
click at [1312, 128] on div "Archive chat" at bounding box center [1309, 132] width 115 height 25
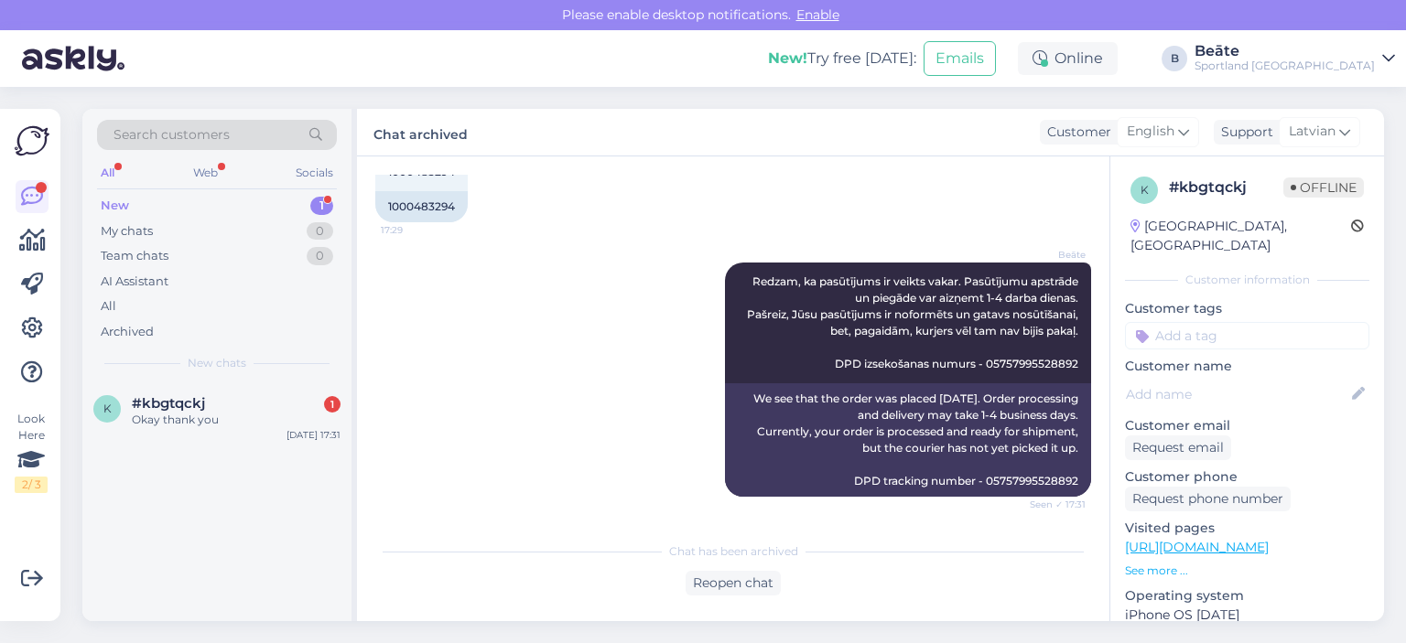
scroll to position [448, 0]
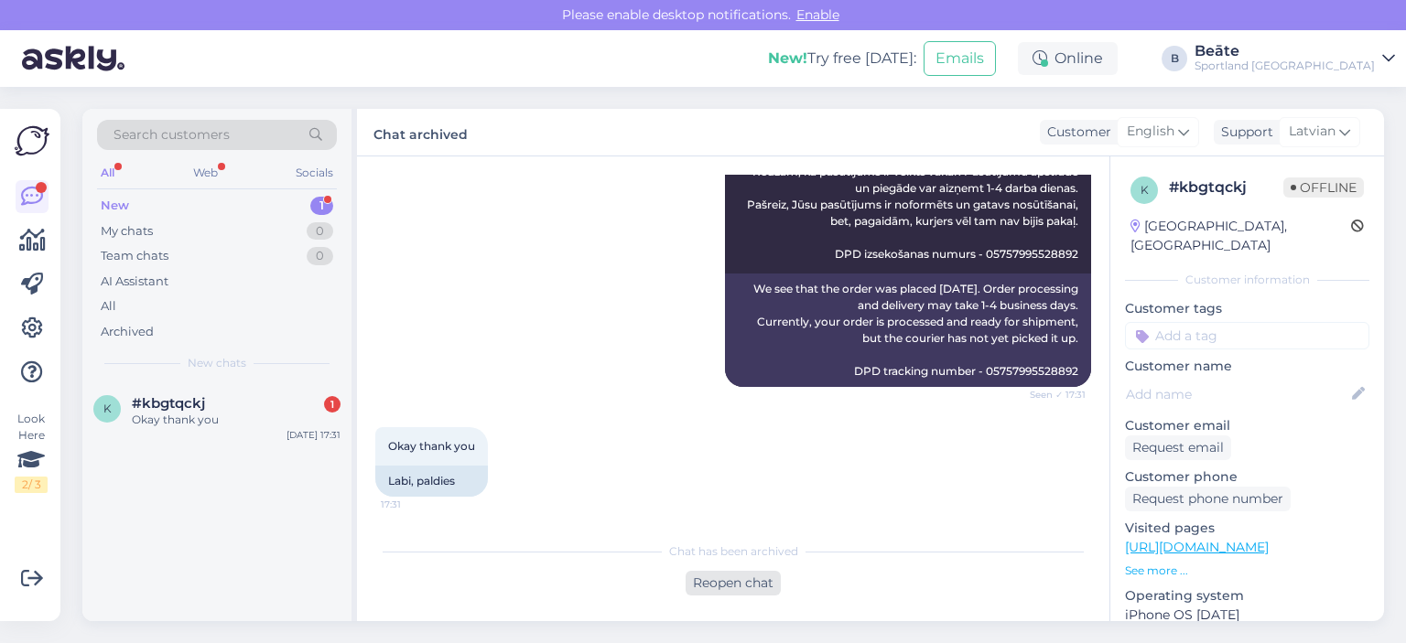
click at [725, 581] on div "Reopen chat" at bounding box center [733, 583] width 95 height 25
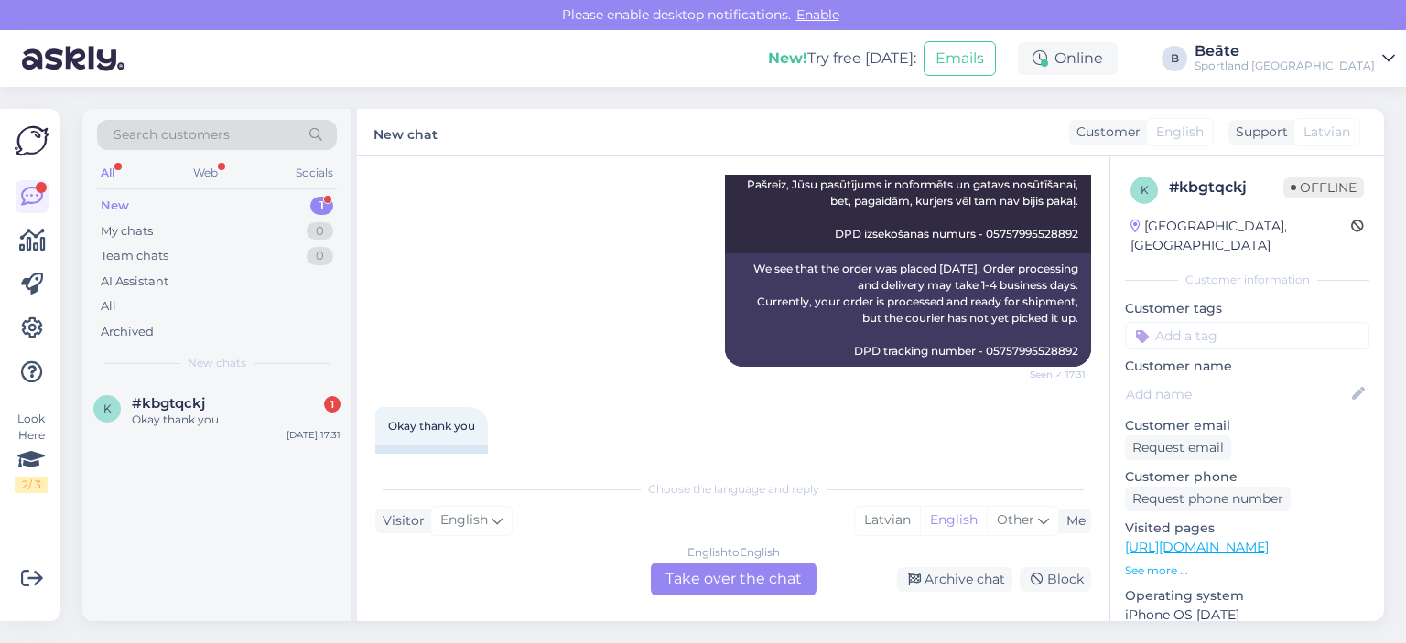
click at [725, 581] on div "English to English Take over the chat" at bounding box center [734, 579] width 166 height 33
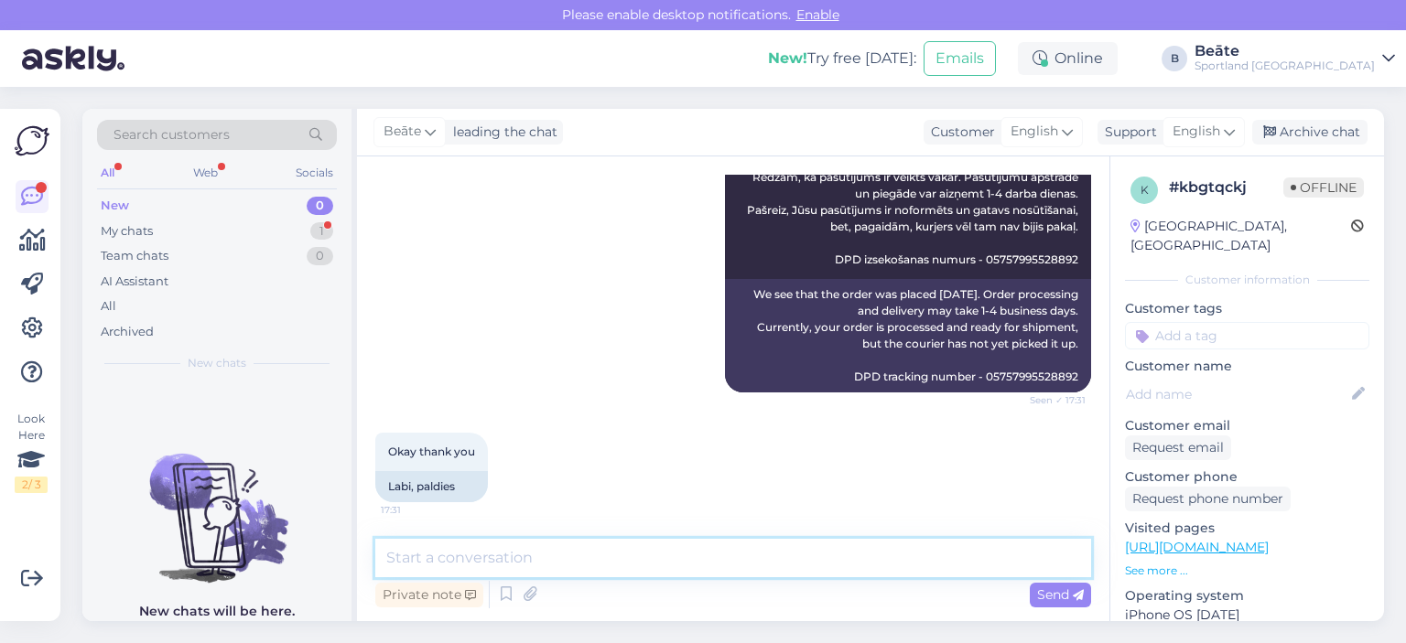
click at [736, 563] on textarea at bounding box center [733, 558] width 716 height 38
type textarea "Have a nice day!"
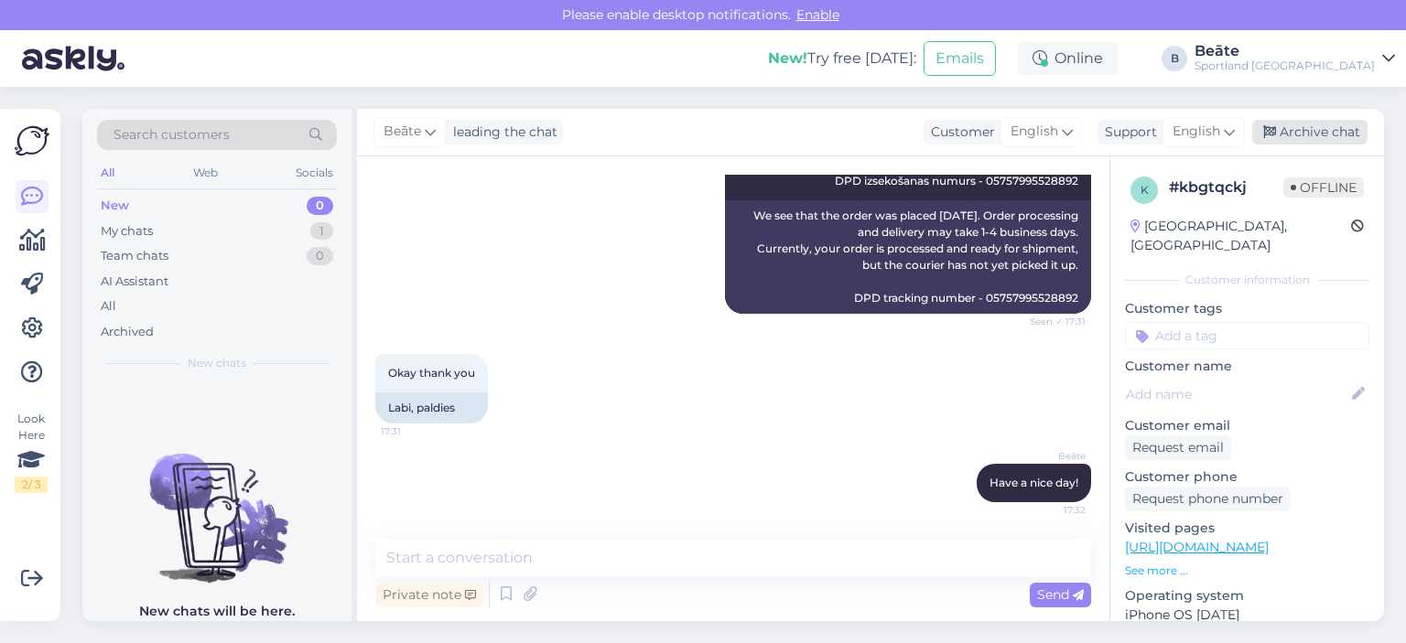
click at [1293, 121] on div "Archive chat" at bounding box center [1309, 132] width 115 height 25
